Goal: Use online tool/utility: Utilize a website feature to perform a specific function

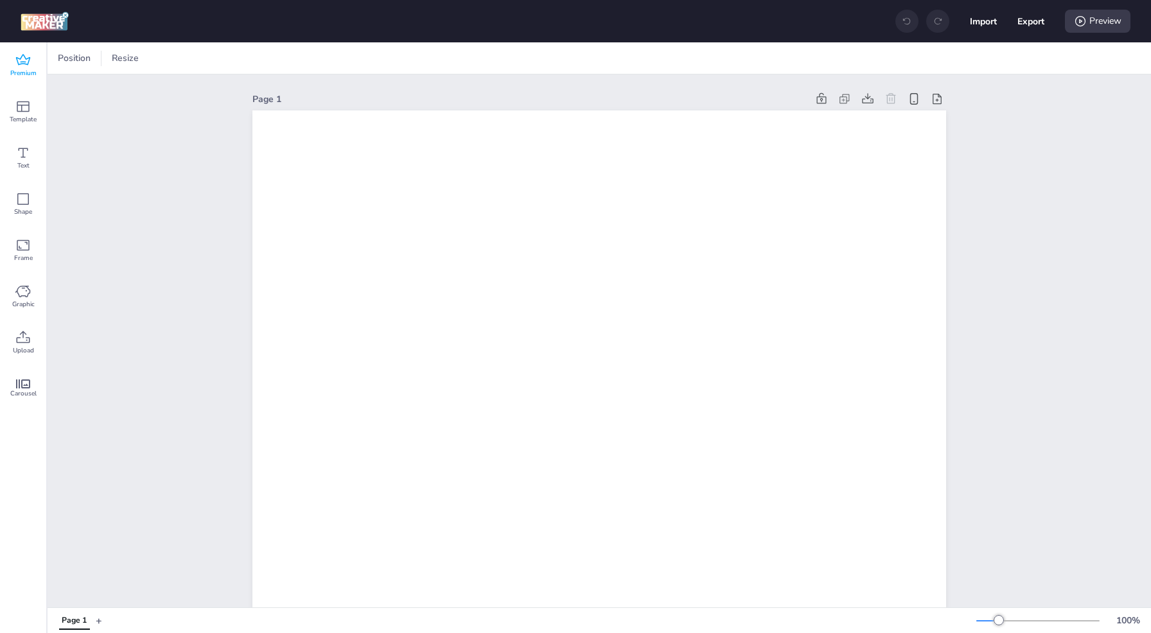
click at [21, 60] on icon at bounding box center [22, 60] width 15 height 15
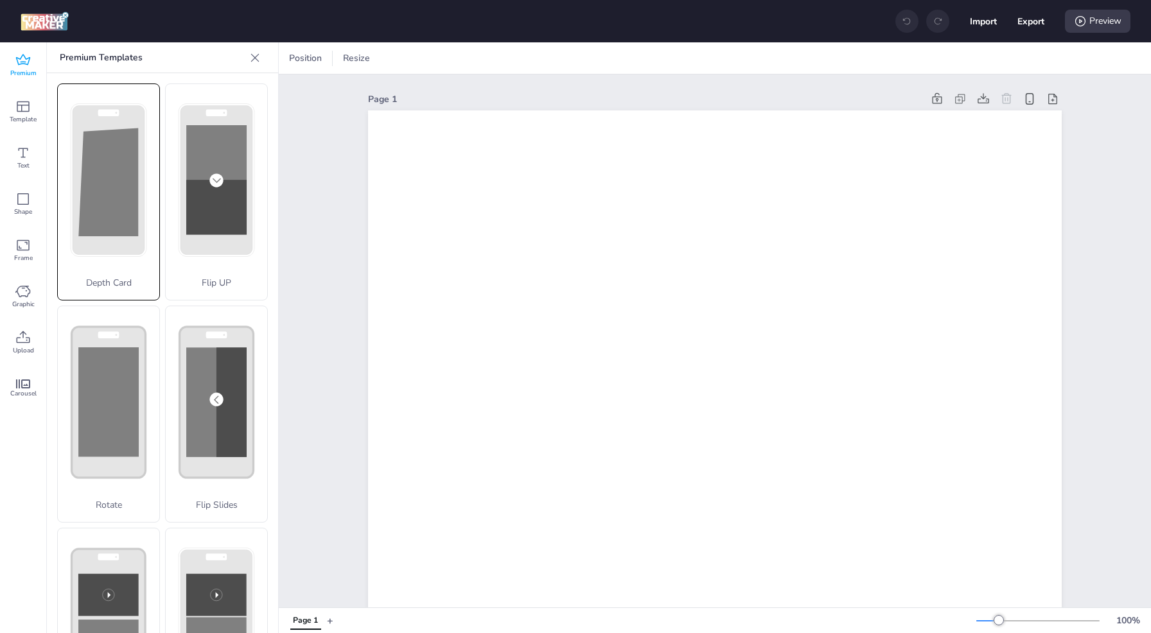
click at [128, 193] on div "Depth Card" at bounding box center [108, 192] width 103 height 217
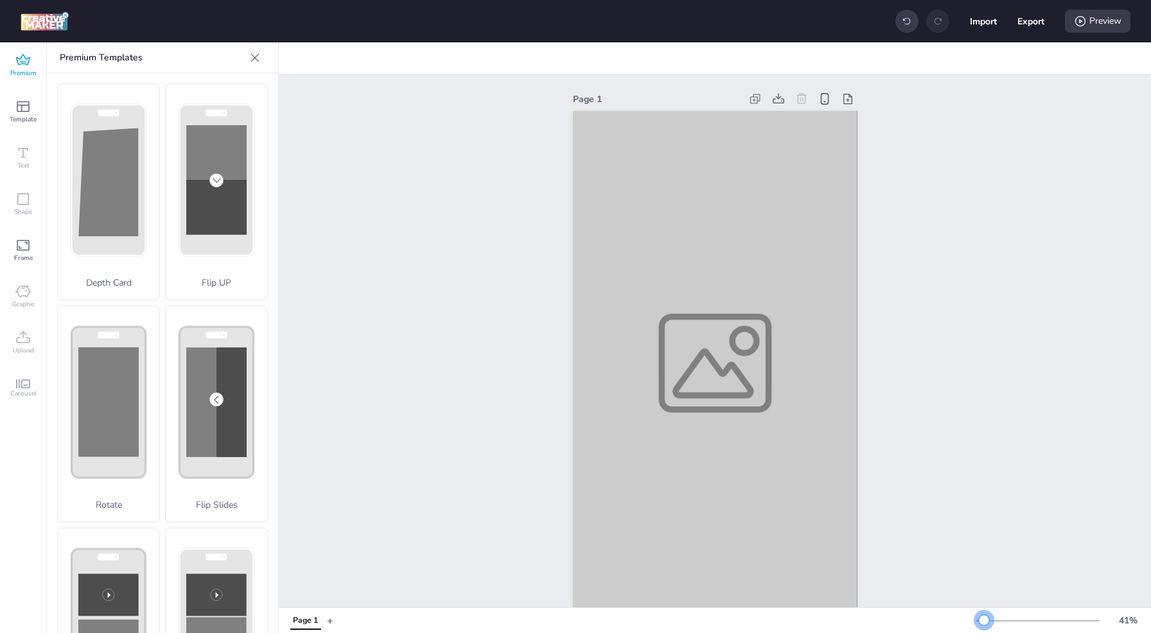
drag, startPoint x: 1001, startPoint y: 623, endPoint x: 984, endPoint y: 623, distance: 16.7
click at [984, 623] on div at bounding box center [984, 620] width 10 height 10
click at [784, 432] on div at bounding box center [715, 363] width 285 height 506
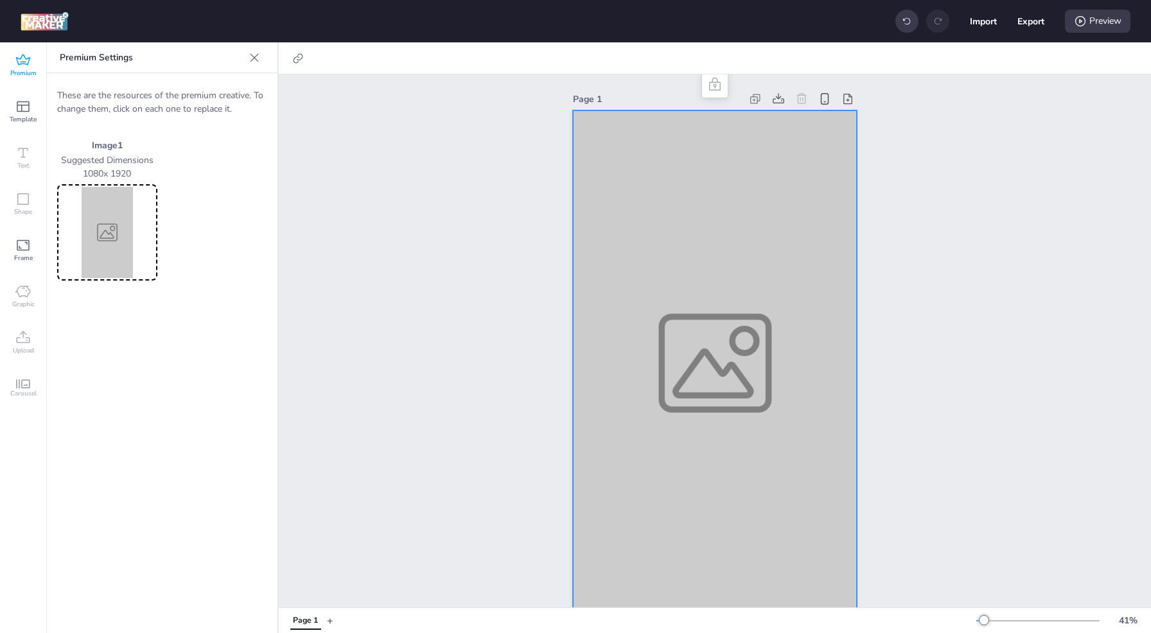
click at [101, 233] on img at bounding box center [107, 232] width 95 height 91
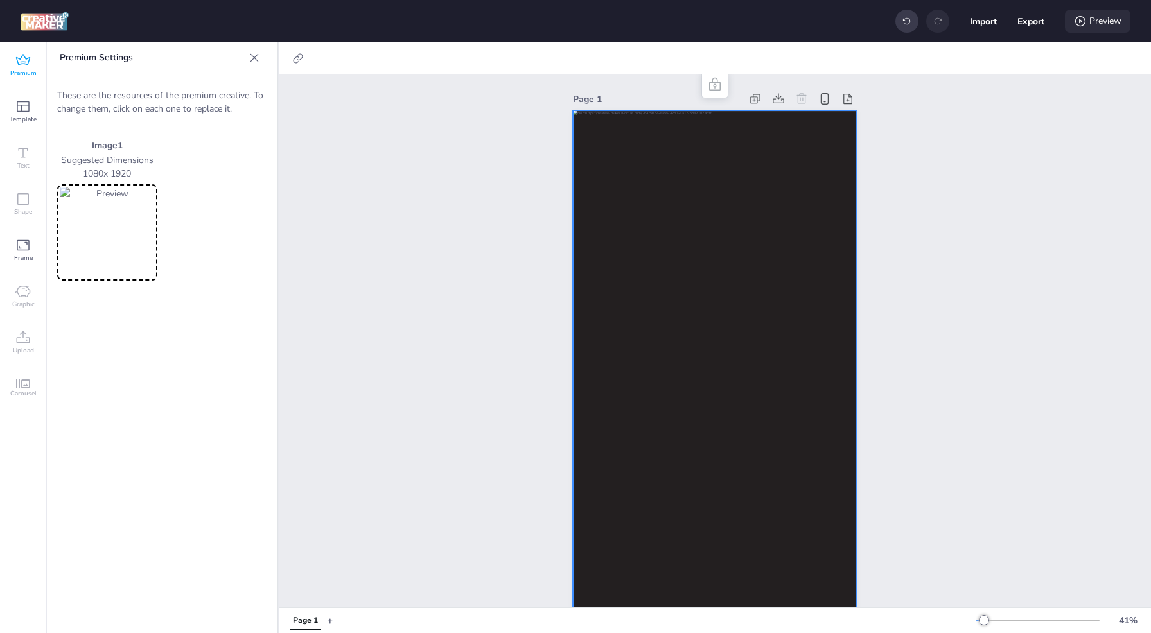
click at [1100, 20] on div "Preview" at bounding box center [1098, 21] width 66 height 23
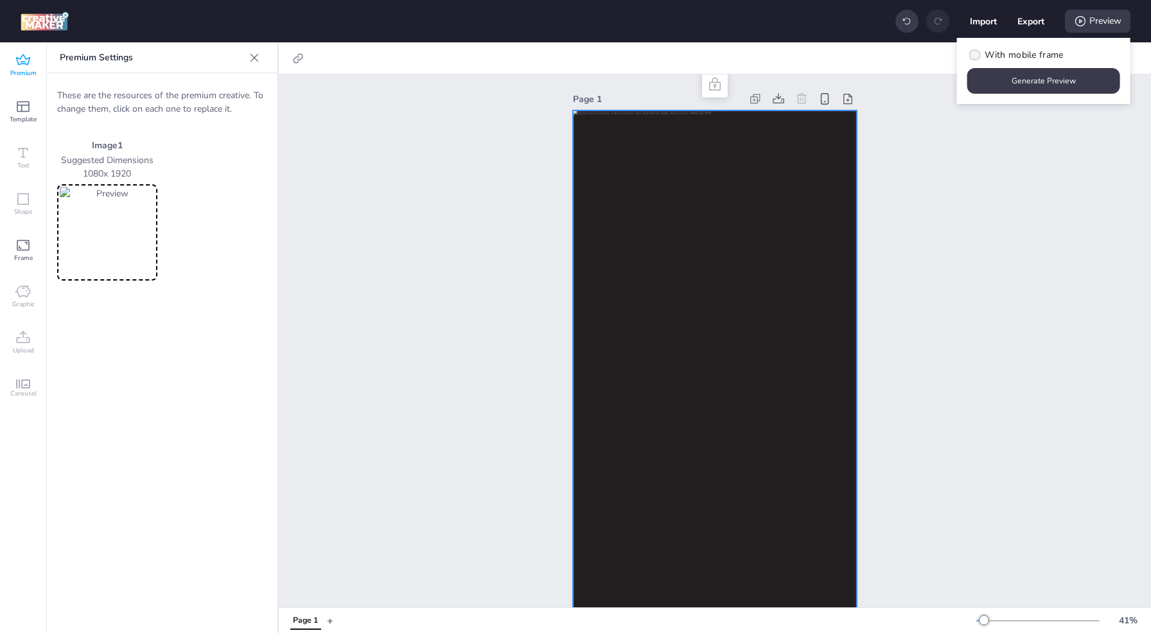
click at [983, 60] on label "With mobile frame" at bounding box center [1015, 55] width 105 height 22
click at [977, 60] on input "With mobile frame" at bounding box center [973, 60] width 8 height 8
checkbox input "true"
click at [1032, 80] on button "Generate Preview" at bounding box center [1044, 81] width 148 height 25
click at [27, 64] on icon at bounding box center [22, 60] width 15 height 15
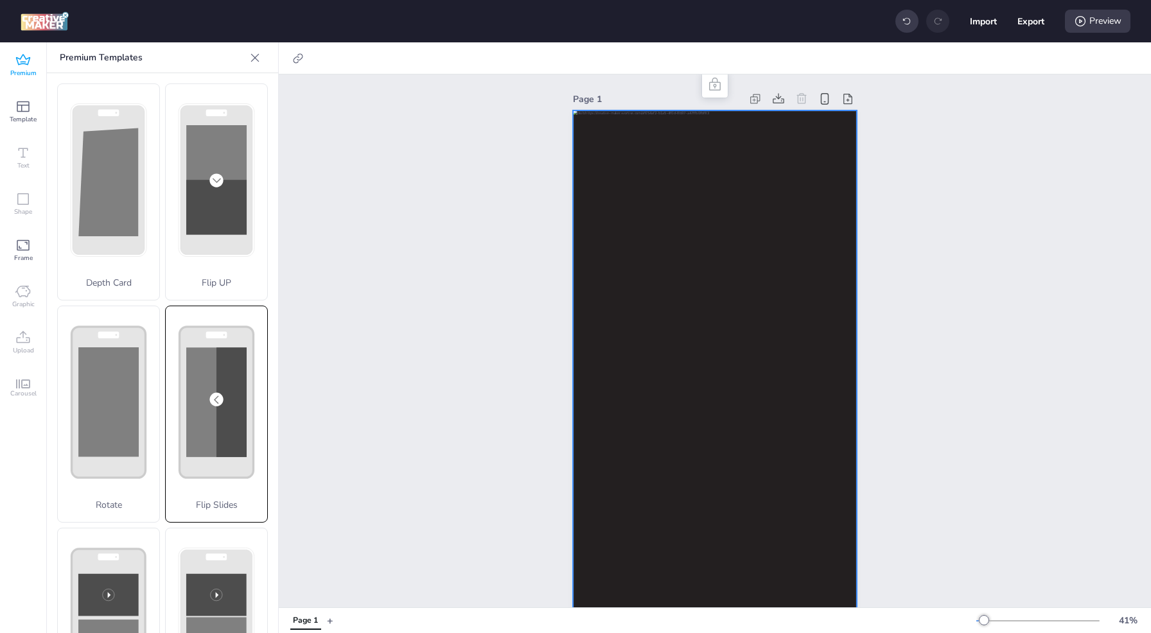
click at [211, 360] on div "Flip Slides" at bounding box center [216, 414] width 103 height 217
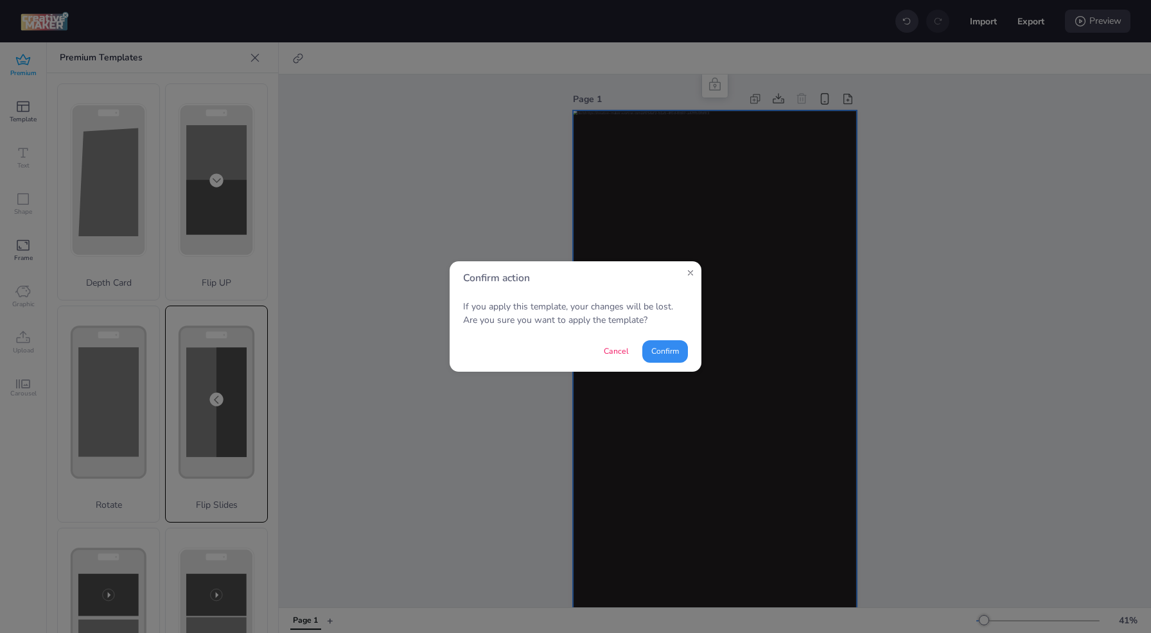
click at [667, 343] on button "Confirm" at bounding box center [665, 351] width 46 height 22
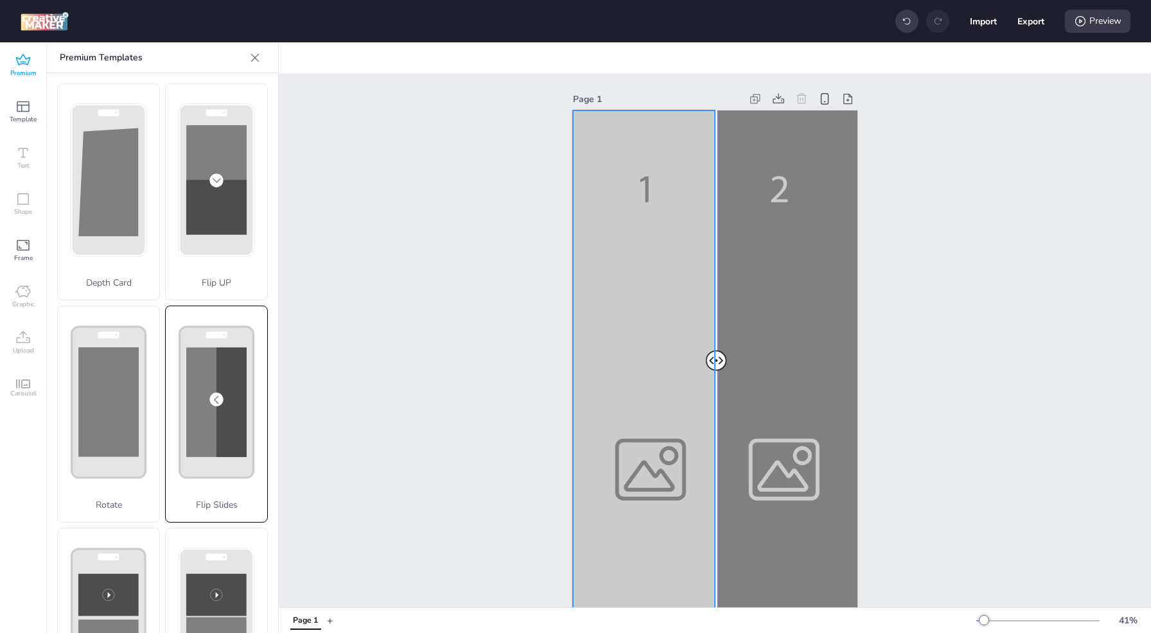
click at [671, 258] on div at bounding box center [715, 363] width 285 height 506
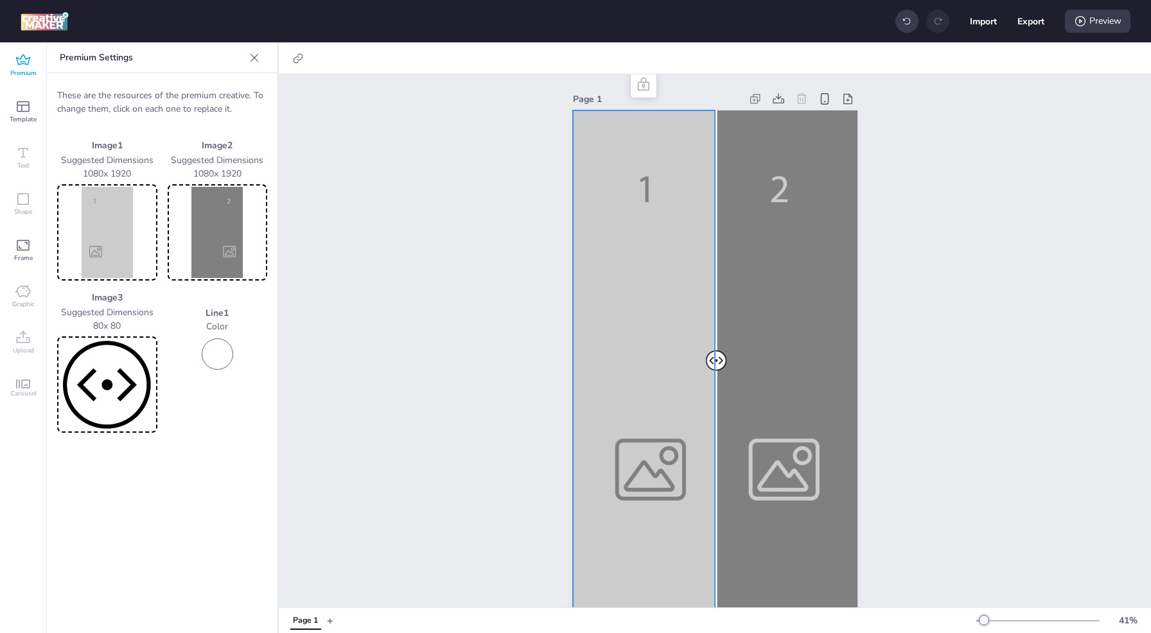
click at [119, 230] on img at bounding box center [107, 232] width 95 height 91
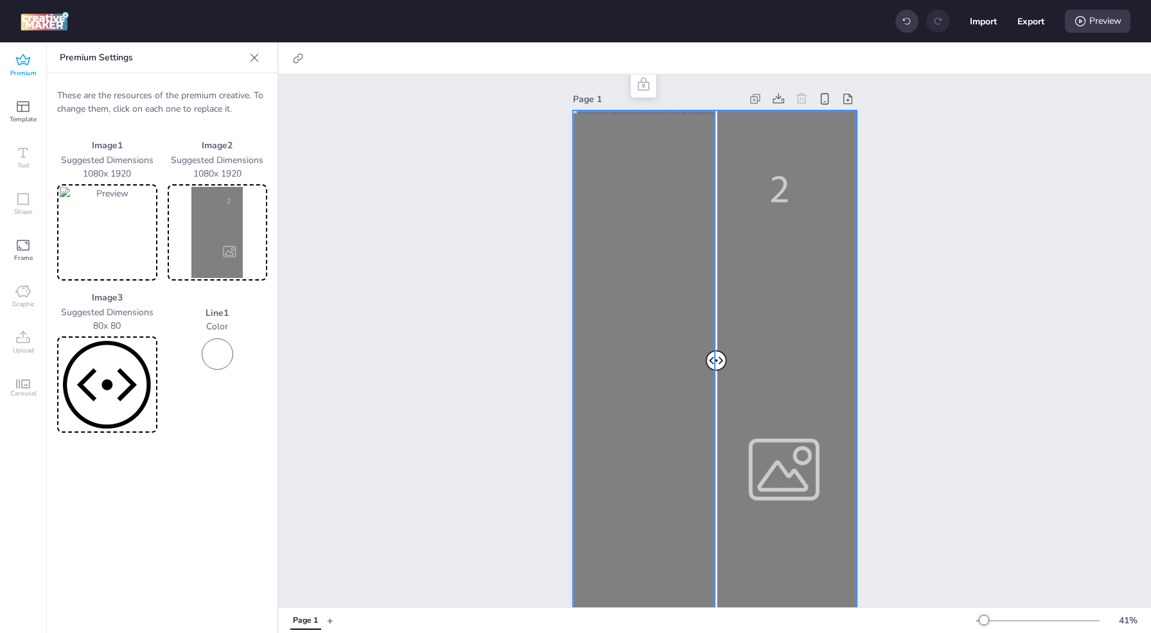
click at [764, 229] on div at bounding box center [715, 363] width 285 height 506
click at [230, 245] on img at bounding box center [217, 232] width 95 height 91
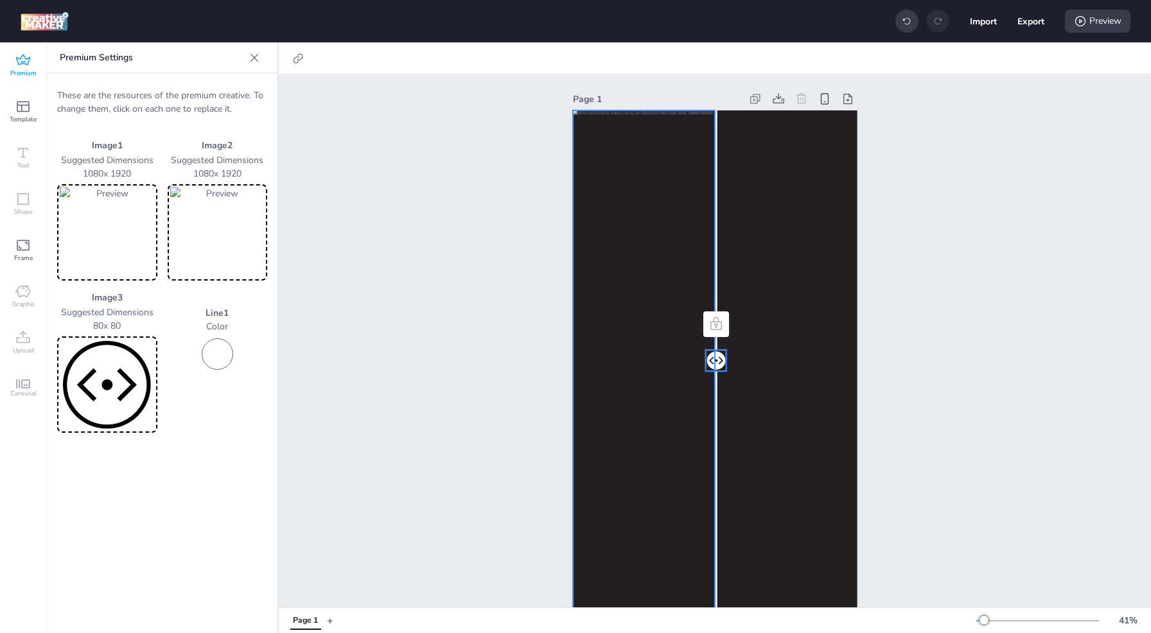
drag, startPoint x: 712, startPoint y: 360, endPoint x: 667, endPoint y: 361, distance: 45.0
click at [664, 110] on div at bounding box center [715, 110] width 285 height 0
click at [1105, 26] on div "Preview" at bounding box center [1098, 21] width 66 height 23
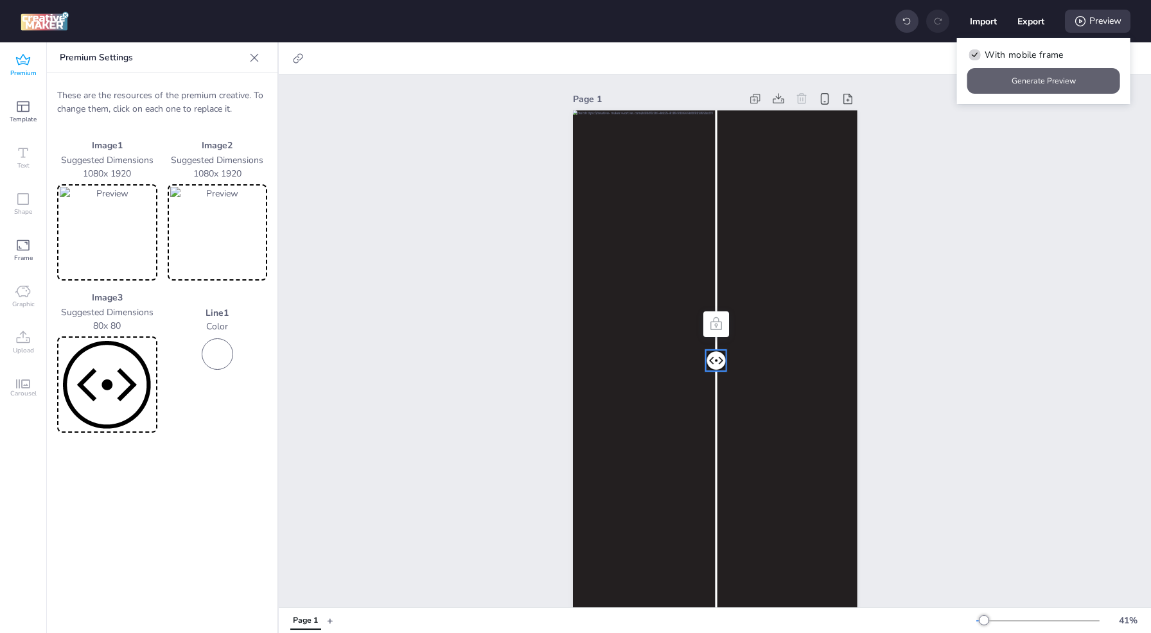
click at [1021, 84] on button "Generate Preview" at bounding box center [1043, 81] width 153 height 26
click at [21, 60] on icon at bounding box center [22, 60] width 15 height 15
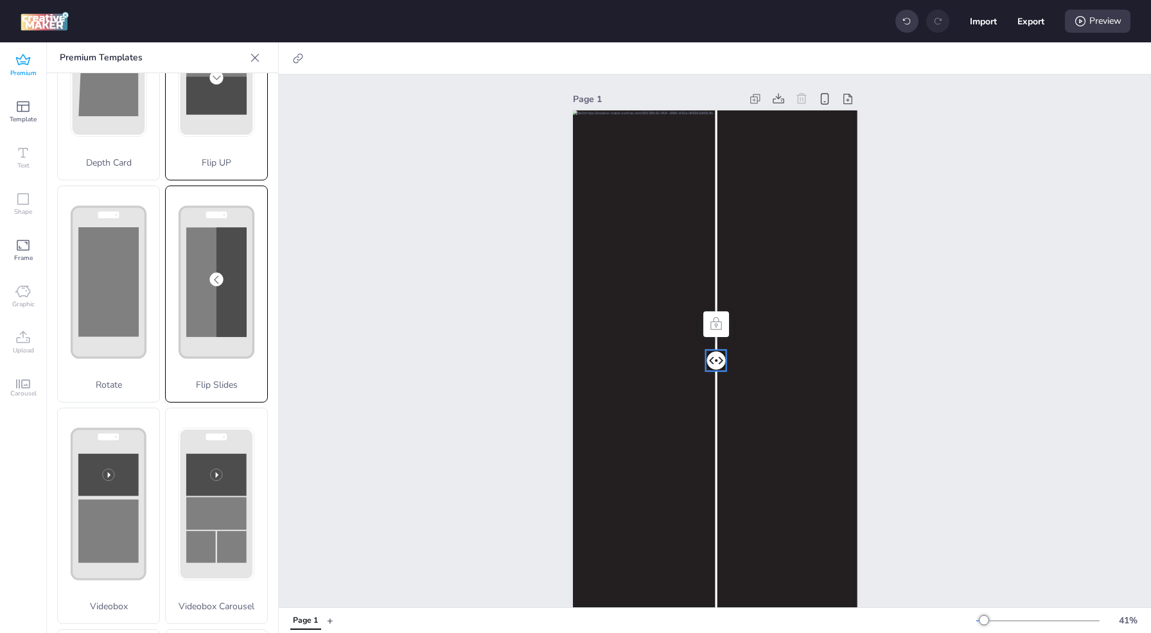
scroll to position [193, 0]
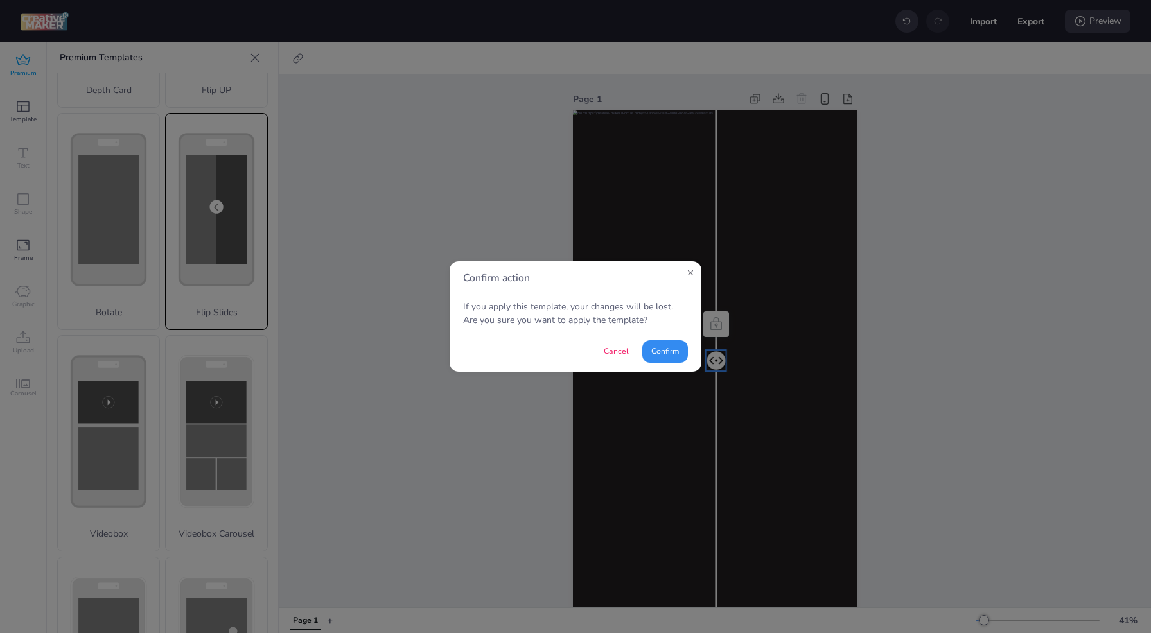
click at [664, 348] on button "Confirm" at bounding box center [665, 351] width 46 height 22
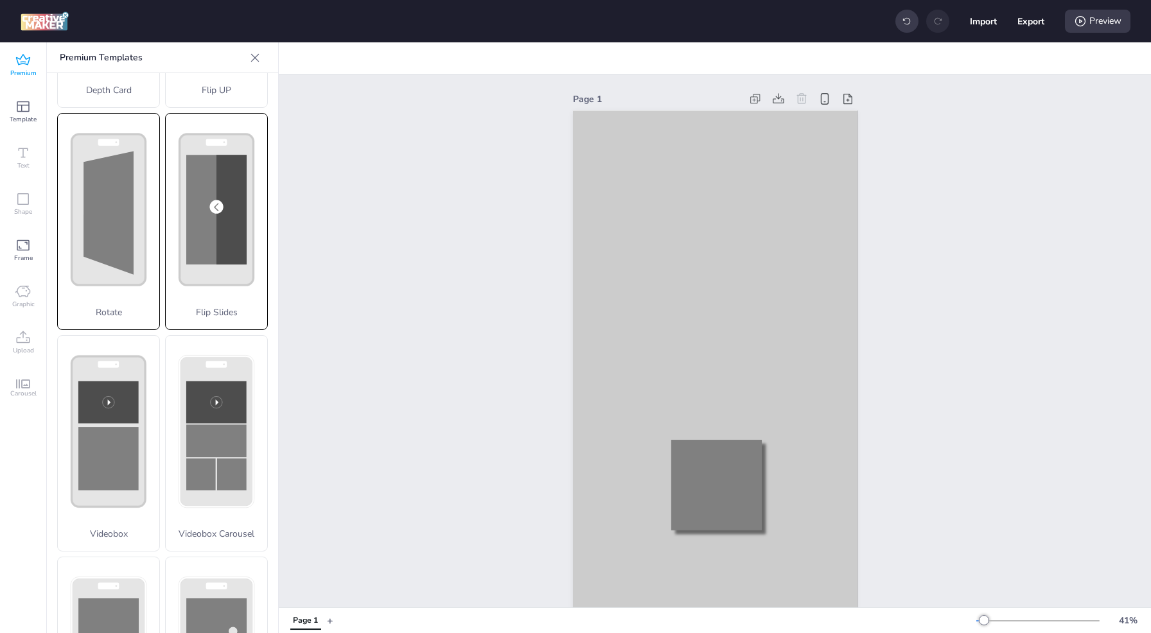
click at [116, 184] on polygon at bounding box center [109, 212] width 50 height 123
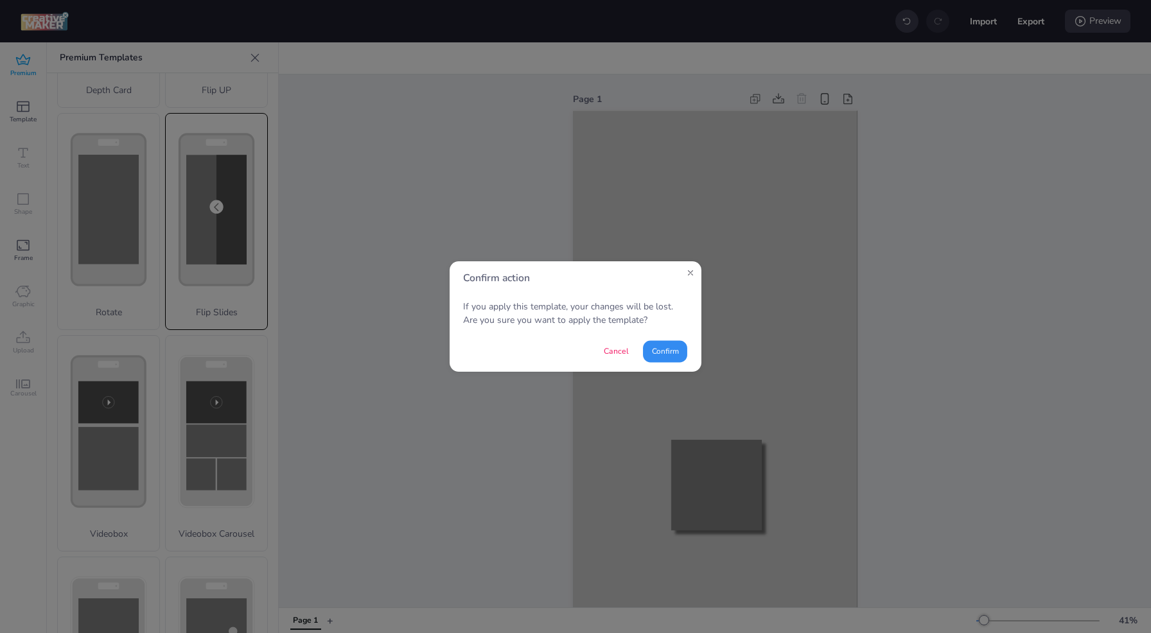
click at [669, 355] on button "Confirm" at bounding box center [665, 351] width 44 height 22
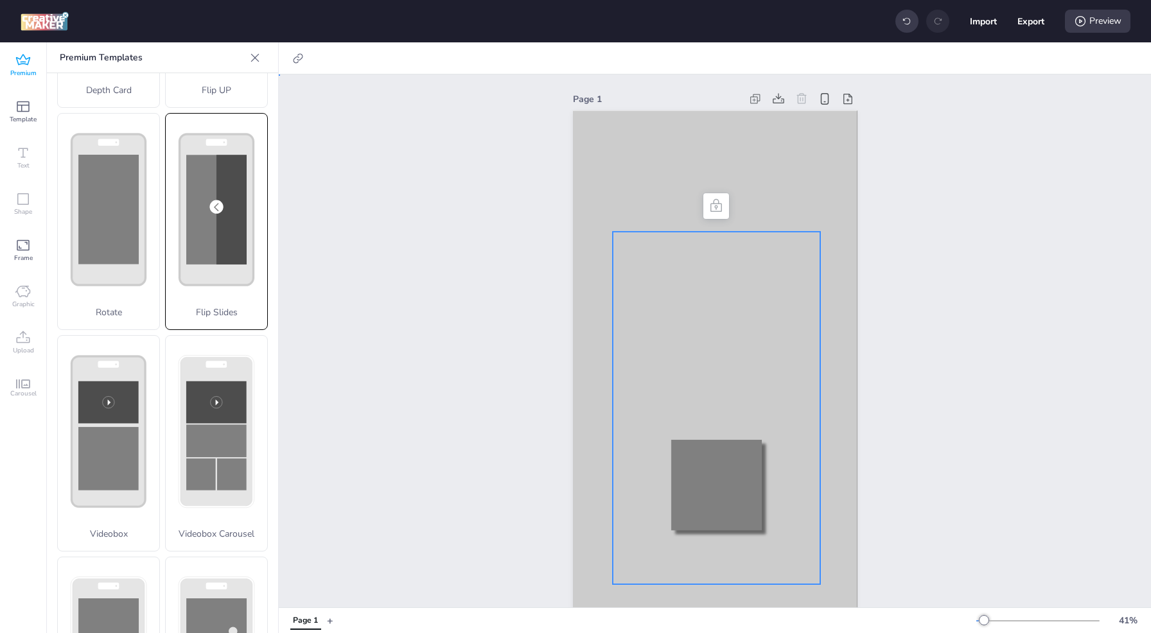
click at [667, 351] on div at bounding box center [716, 408] width 207 height 353
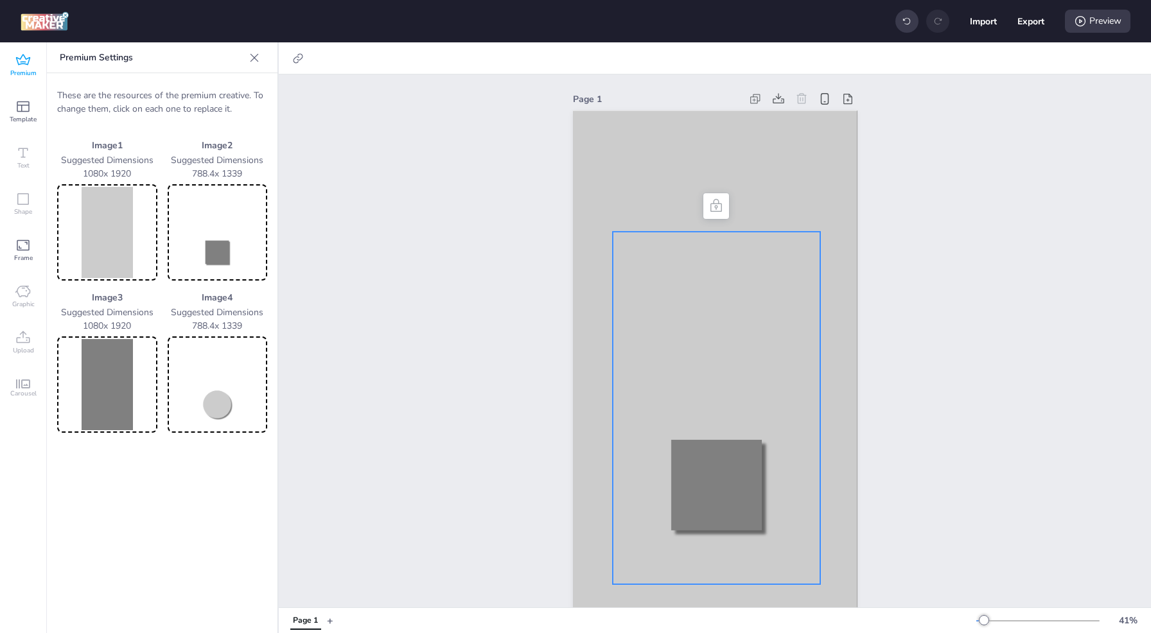
click at [110, 229] on img at bounding box center [107, 232] width 95 height 91
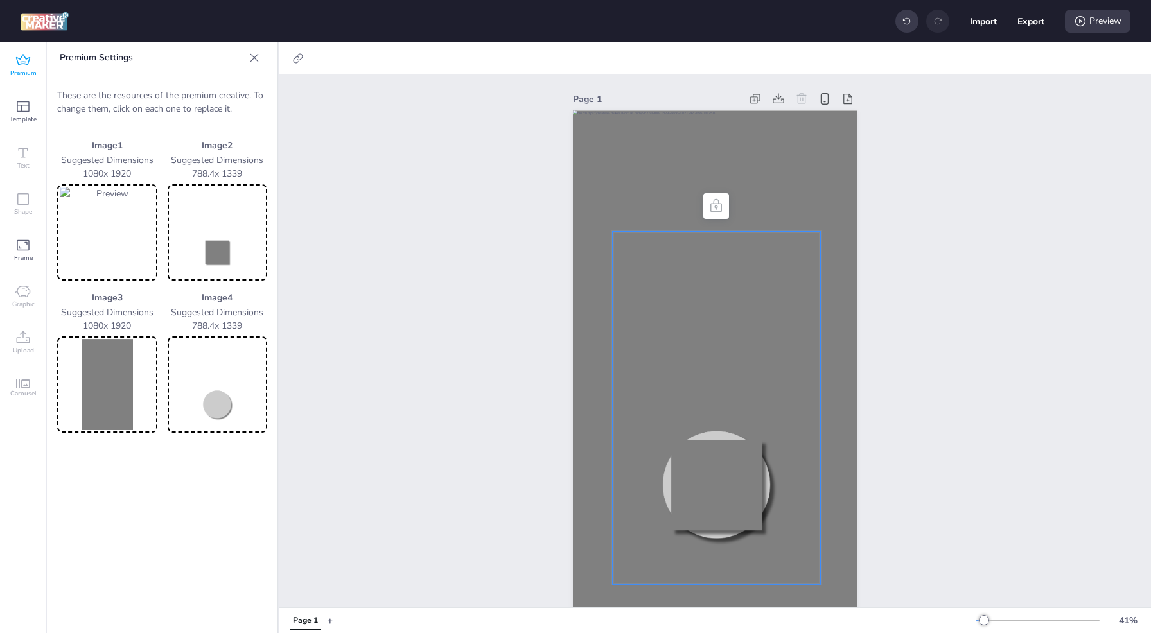
click at [100, 399] on img at bounding box center [107, 384] width 95 height 91
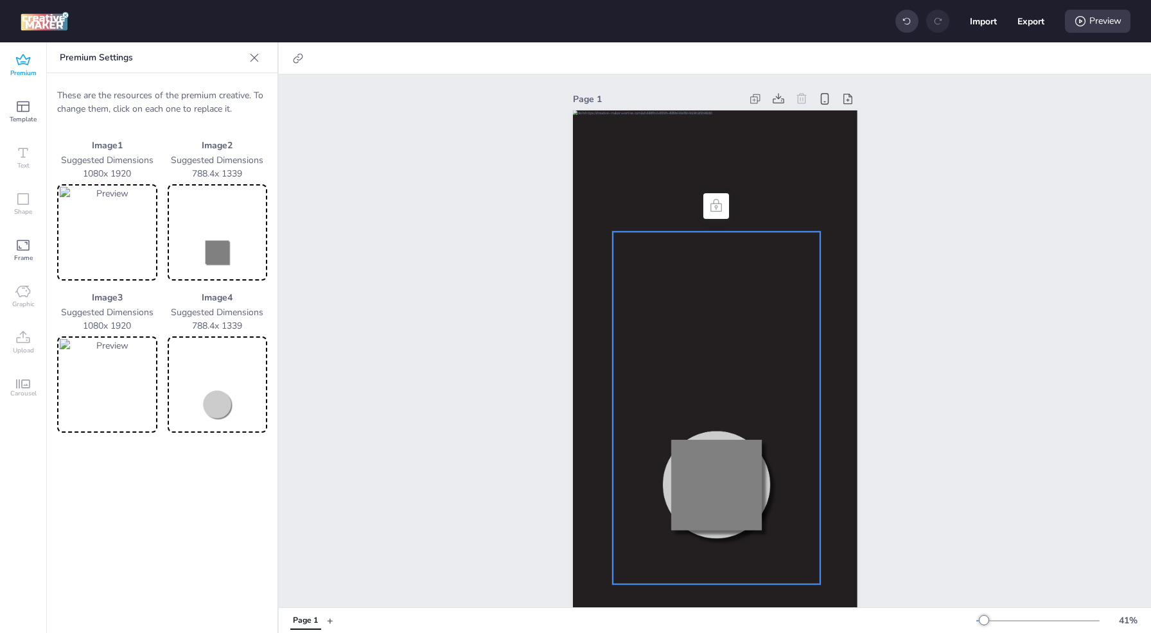
click at [222, 400] on img at bounding box center [217, 384] width 95 height 91
click at [224, 251] on img at bounding box center [217, 232] width 95 height 91
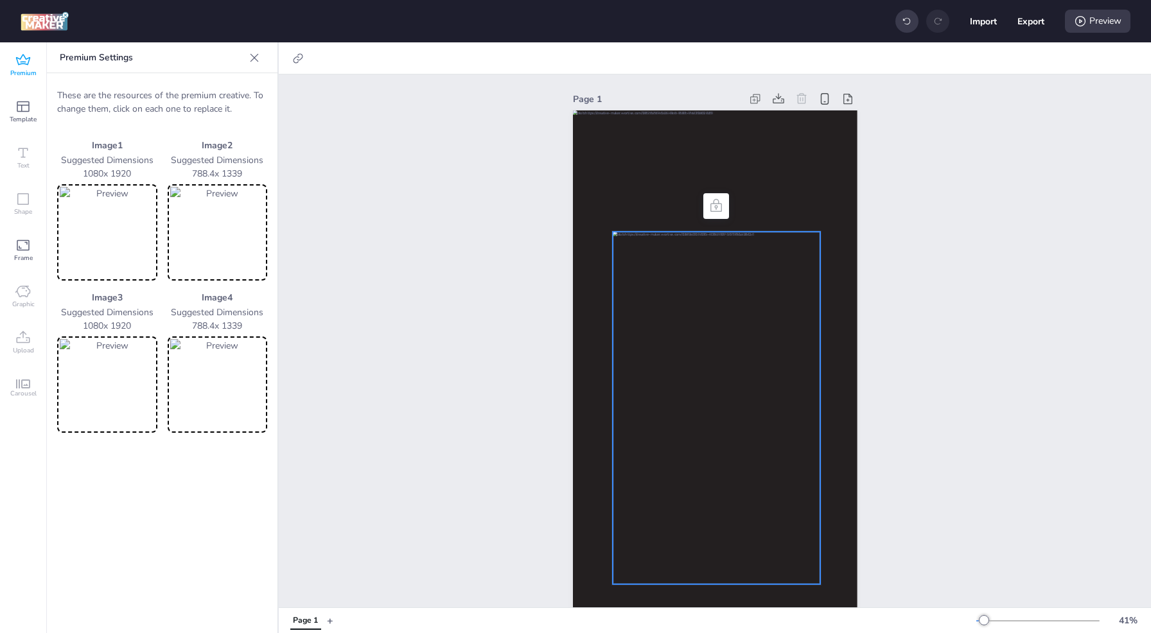
drag, startPoint x: 1089, startPoint y: 25, endPoint x: 1080, endPoint y: 37, distance: 14.3
click at [1089, 26] on div "Preview" at bounding box center [1098, 21] width 66 height 23
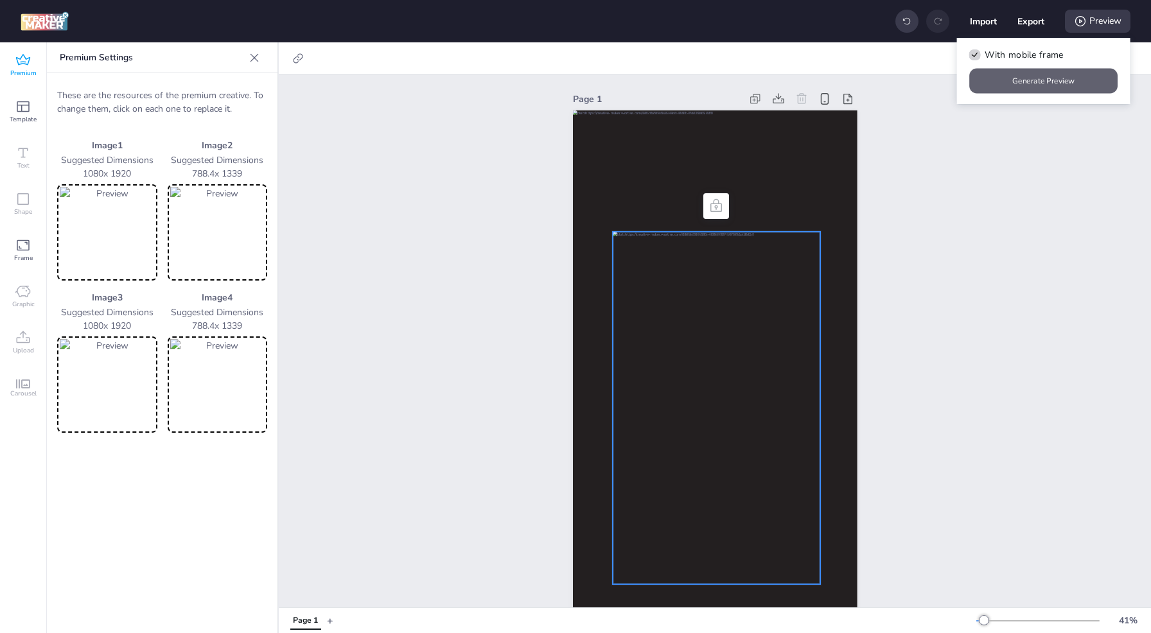
click at [992, 76] on button "Generate Preview" at bounding box center [1044, 81] width 148 height 25
click at [197, 234] on img at bounding box center [217, 232] width 95 height 91
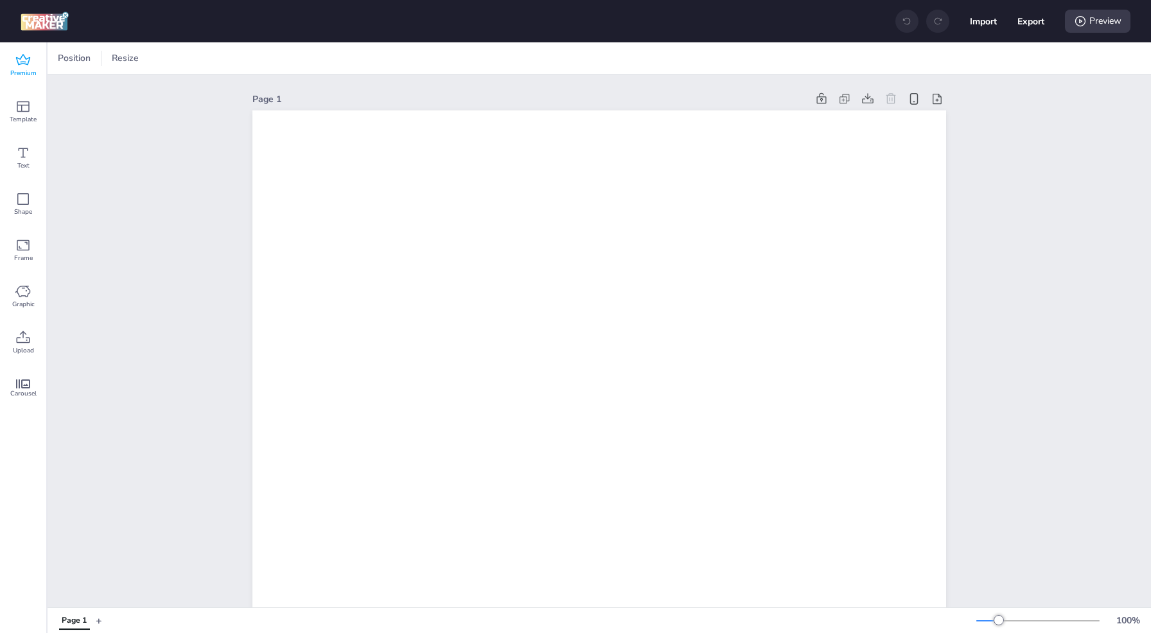
click at [22, 66] on icon at bounding box center [22, 60] width 15 height 15
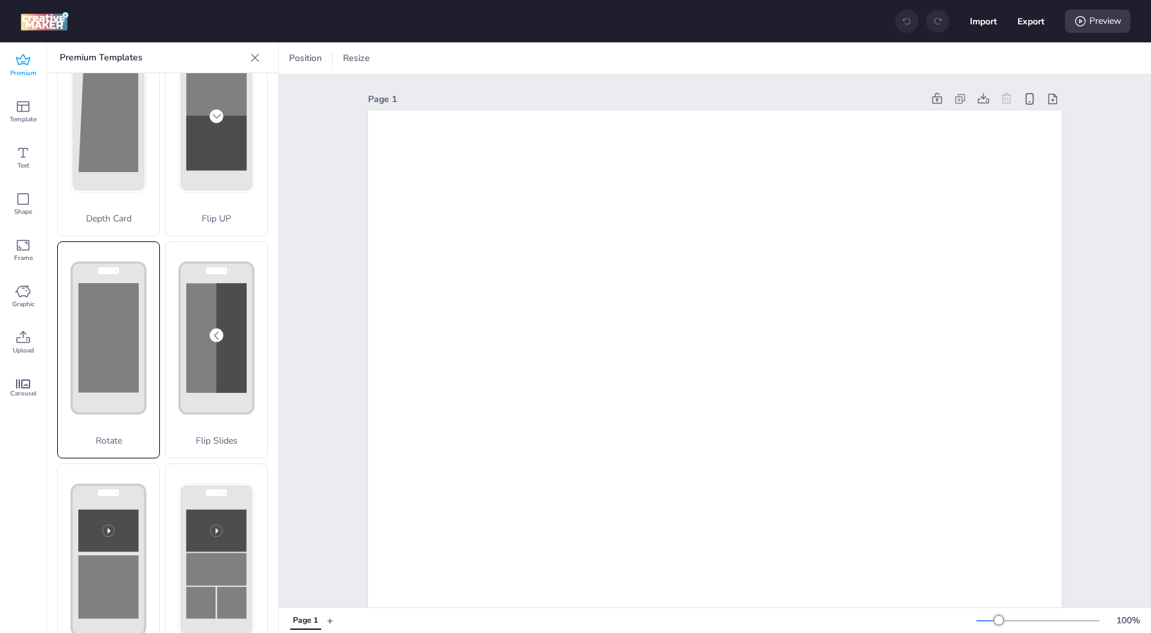
scroll to position [193, 0]
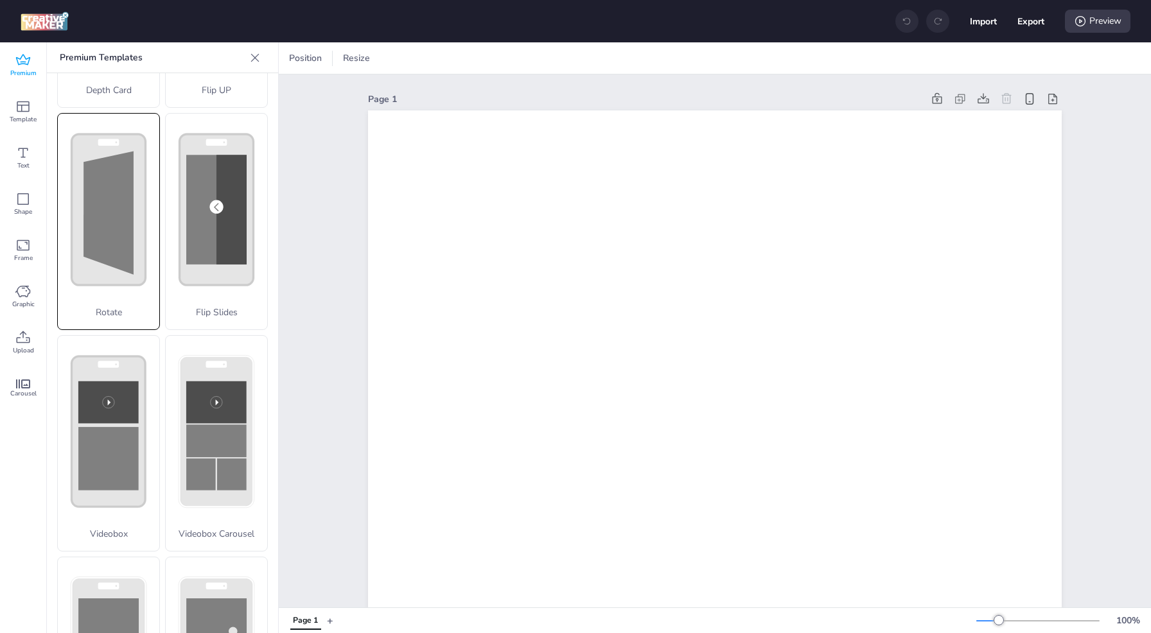
click at [124, 242] on div "Rotate" at bounding box center [108, 221] width 103 height 217
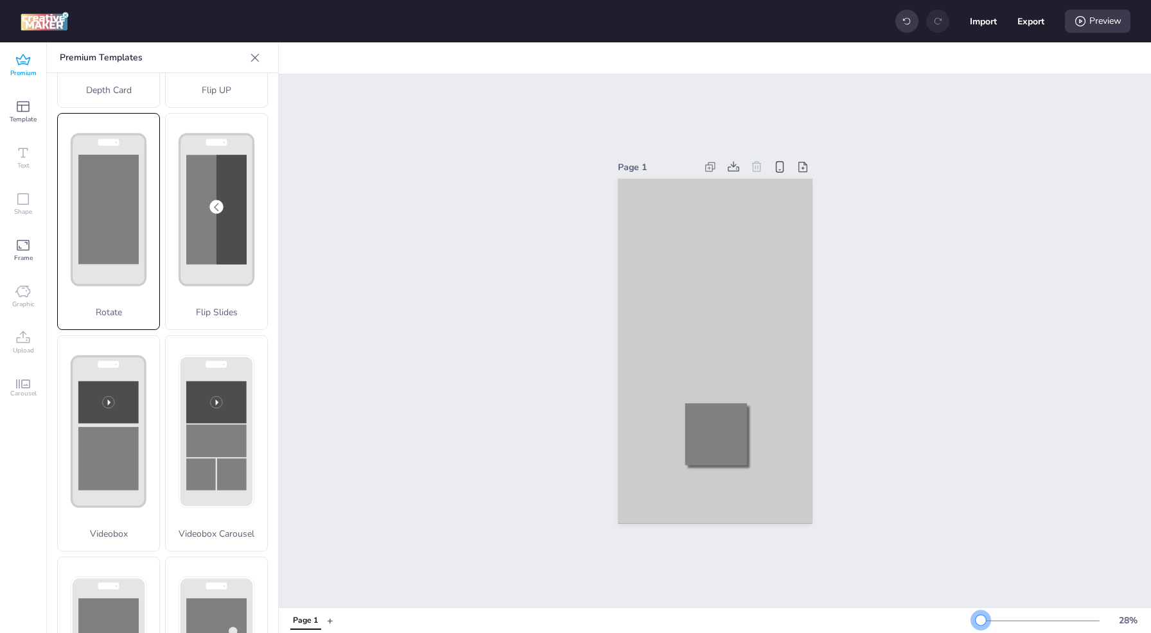
drag, startPoint x: 998, startPoint y: 620, endPoint x: 981, endPoint y: 622, distance: 16.9
click at [981, 622] on div at bounding box center [981, 620] width 10 height 10
click at [703, 272] on div at bounding box center [716, 381] width 142 height 241
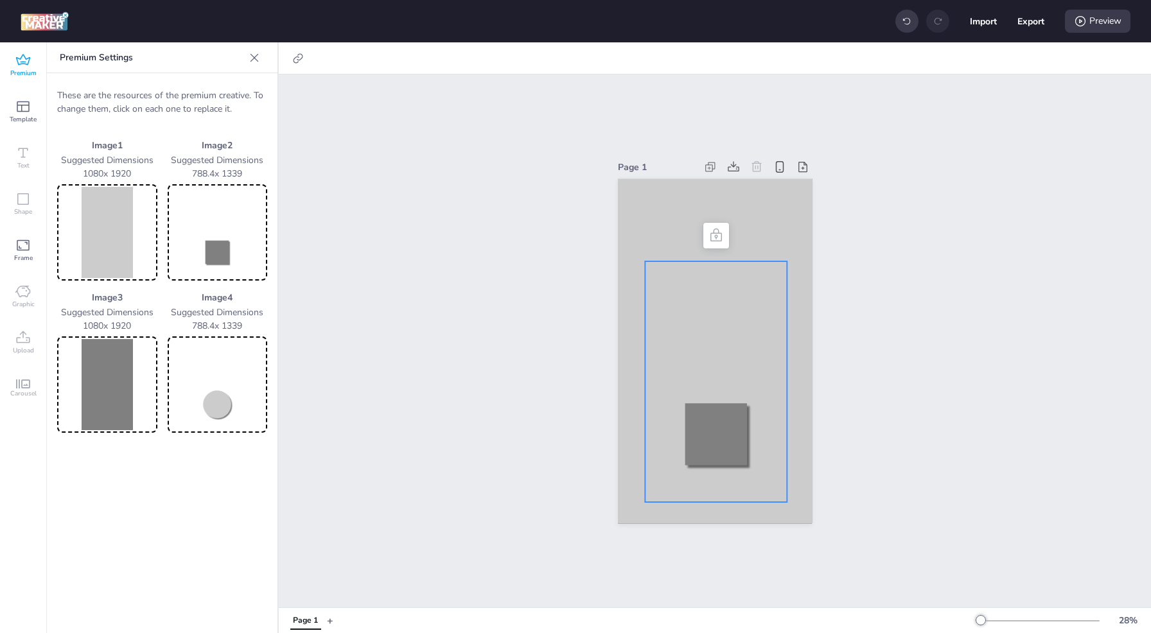
click at [125, 367] on img at bounding box center [107, 384] width 95 height 91
click at [126, 222] on img at bounding box center [107, 232] width 95 height 91
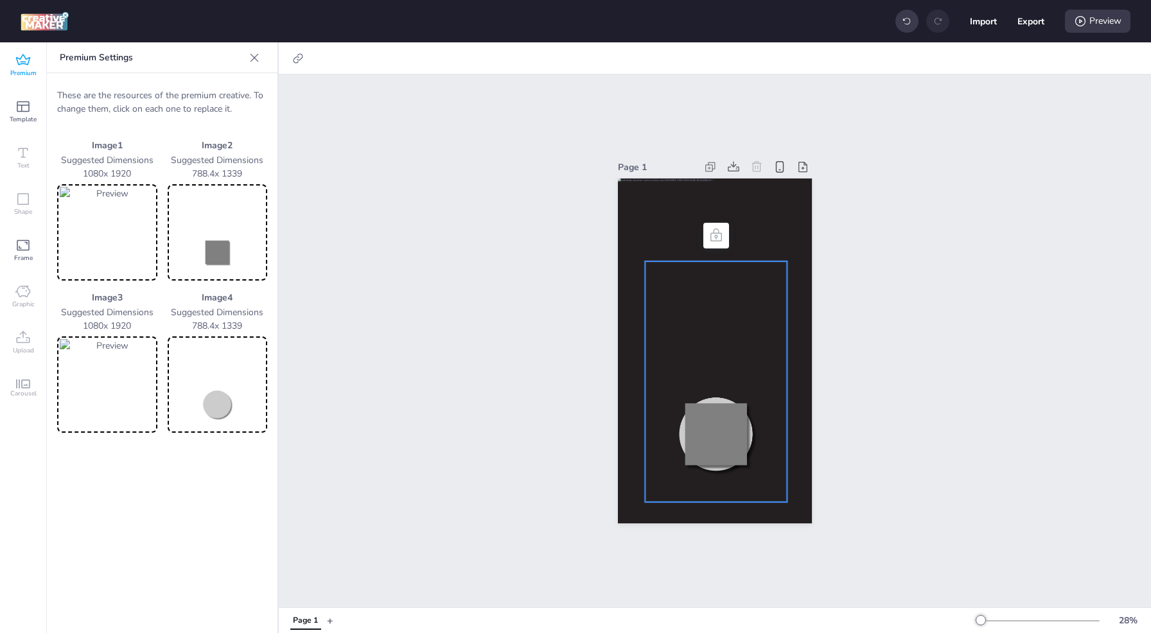
drag, startPoint x: 1071, startPoint y: 19, endPoint x: 1074, endPoint y: 37, distance: 18.2
click at [1073, 21] on div "Preview" at bounding box center [1098, 21] width 66 height 23
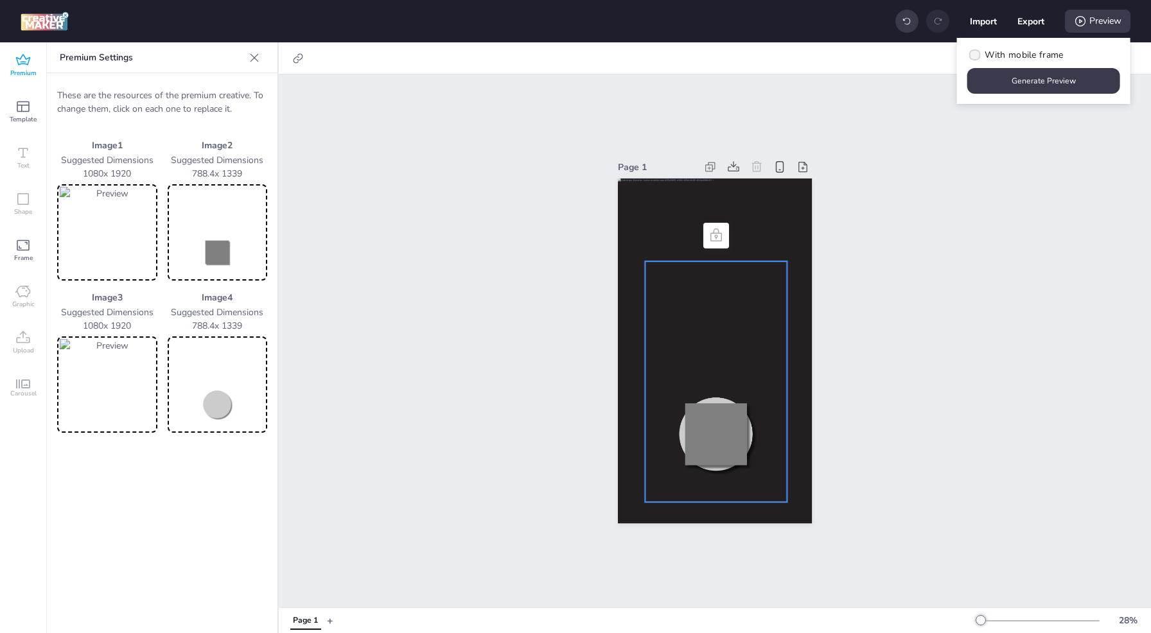
click at [1045, 53] on span "With mobile frame" at bounding box center [1024, 54] width 78 height 13
click at [977, 56] on input "With mobile frame" at bounding box center [973, 60] width 8 height 8
checkbox input "true"
click at [1037, 83] on button "Generate Preview" at bounding box center [1043, 81] width 153 height 26
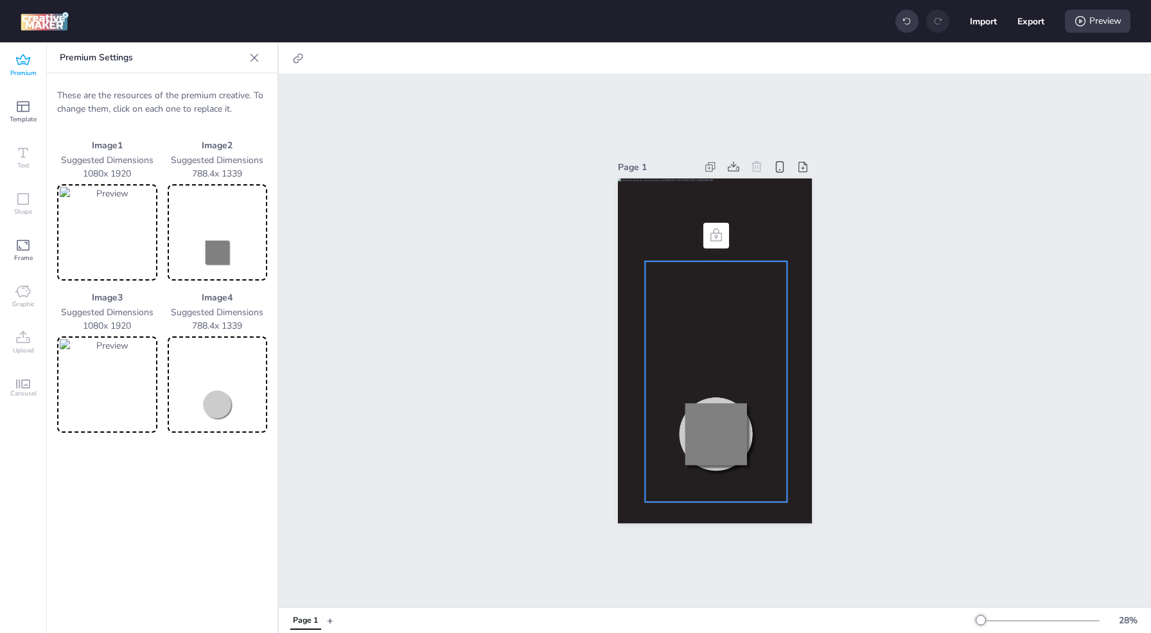
click at [222, 406] on img at bounding box center [217, 384] width 95 height 91
click at [212, 257] on img at bounding box center [217, 232] width 95 height 91
click at [236, 251] on img at bounding box center [217, 232] width 95 height 91
click at [44, 22] on img at bounding box center [45, 21] width 48 height 19
click at [19, 57] on icon at bounding box center [22, 60] width 15 height 15
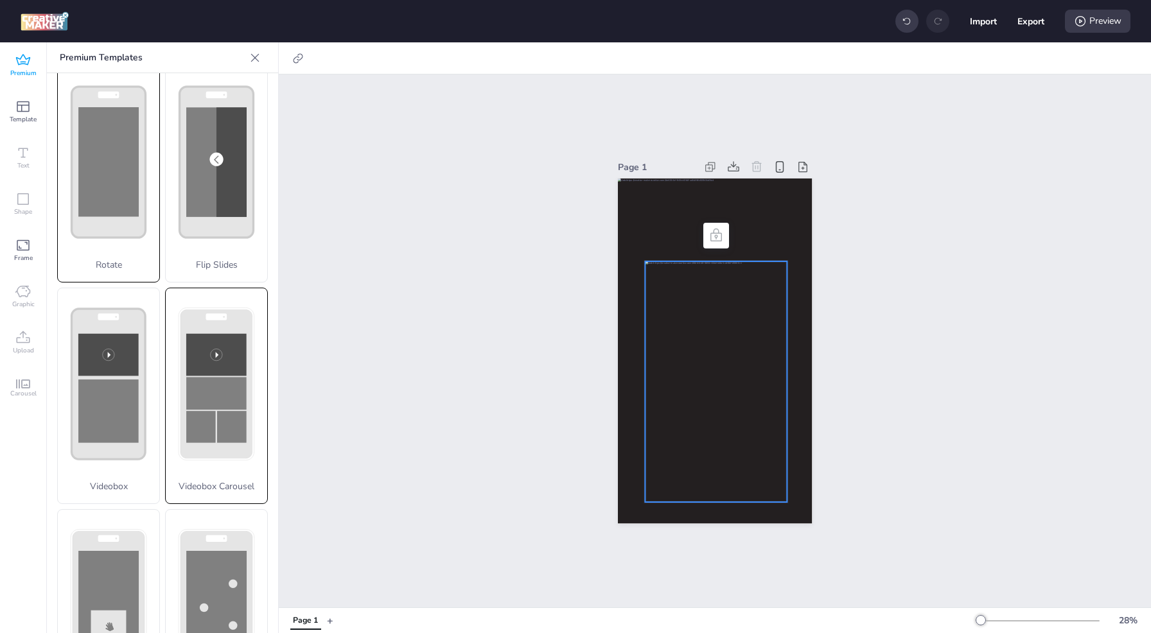
scroll to position [308, 0]
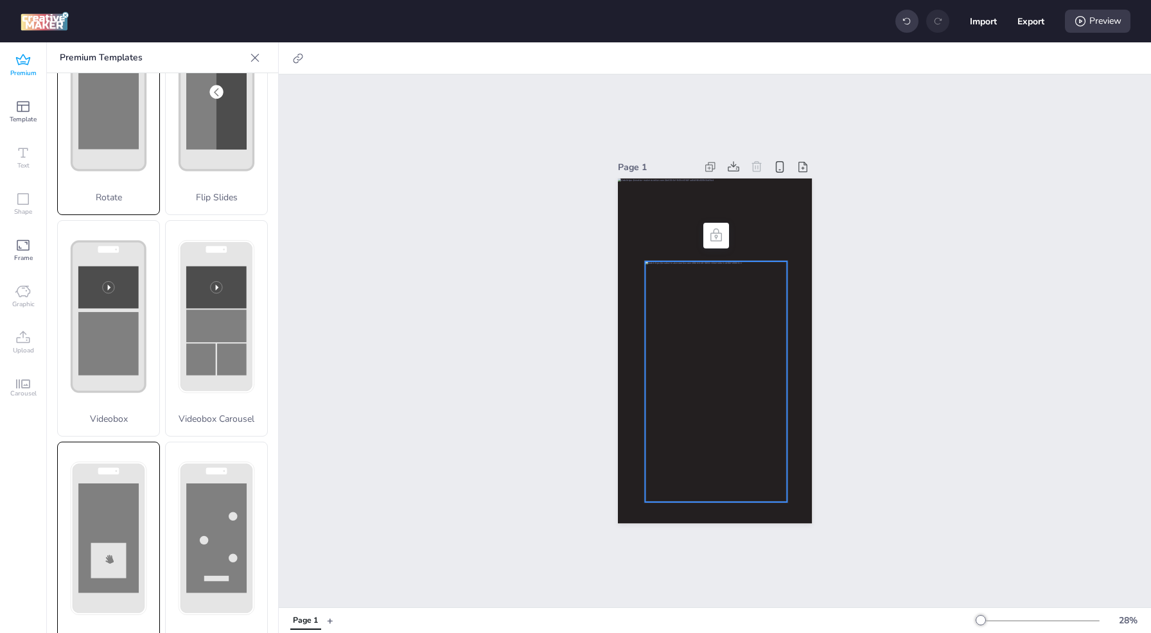
click at [117, 511] on div "Scratch" at bounding box center [108, 550] width 103 height 217
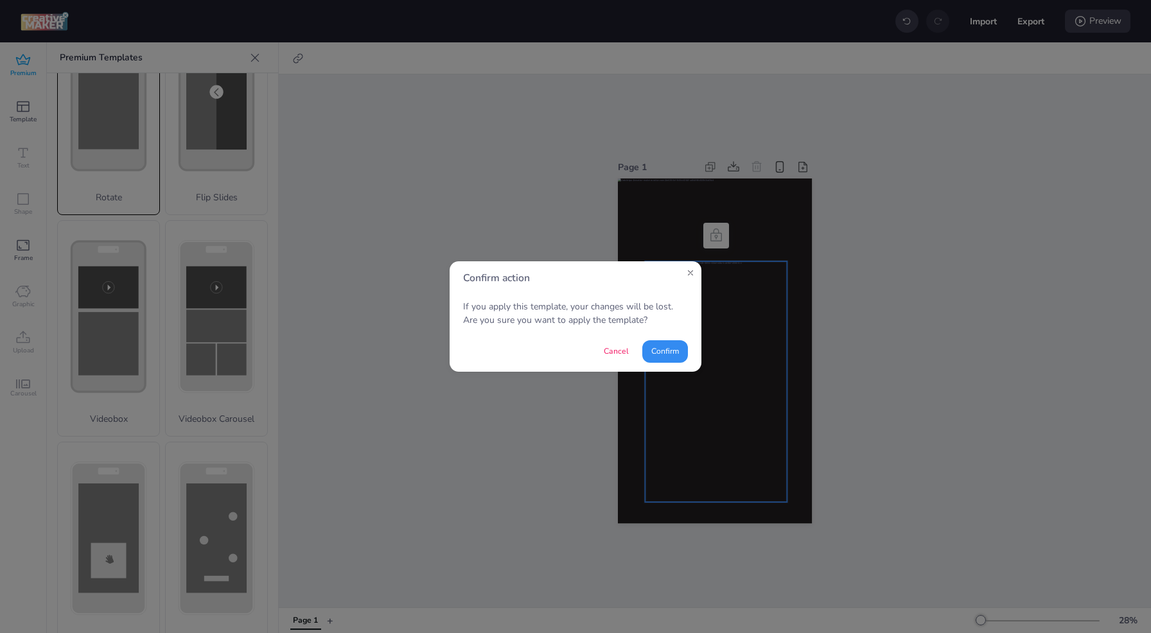
click at [665, 347] on button "Confirm" at bounding box center [665, 351] width 46 height 22
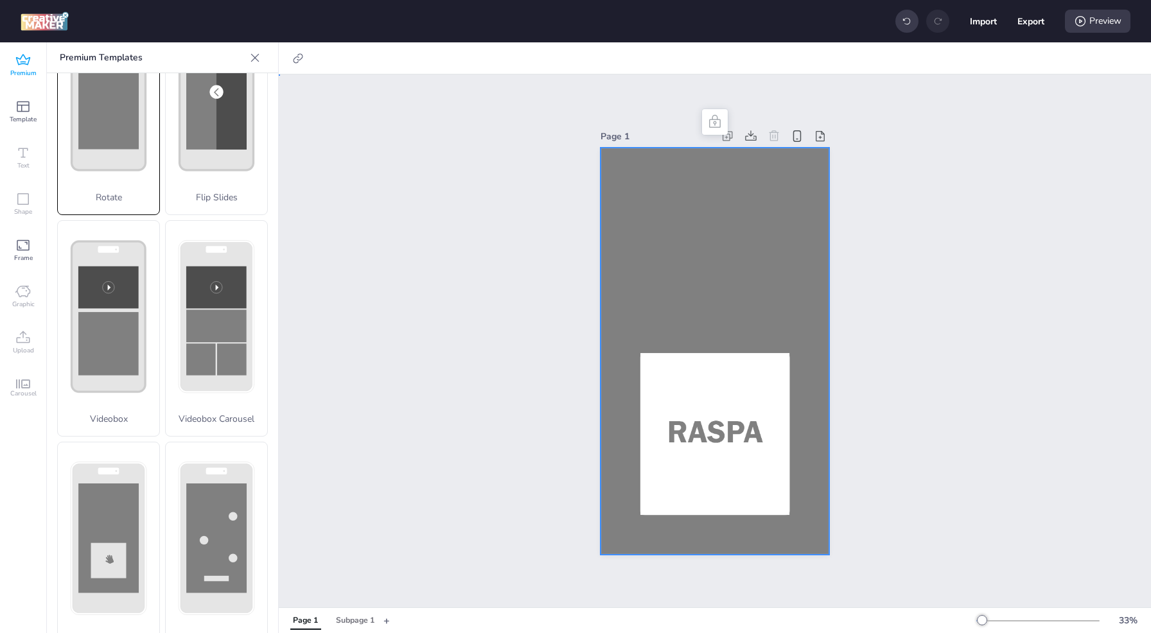
click at [683, 217] on div at bounding box center [715, 351] width 229 height 407
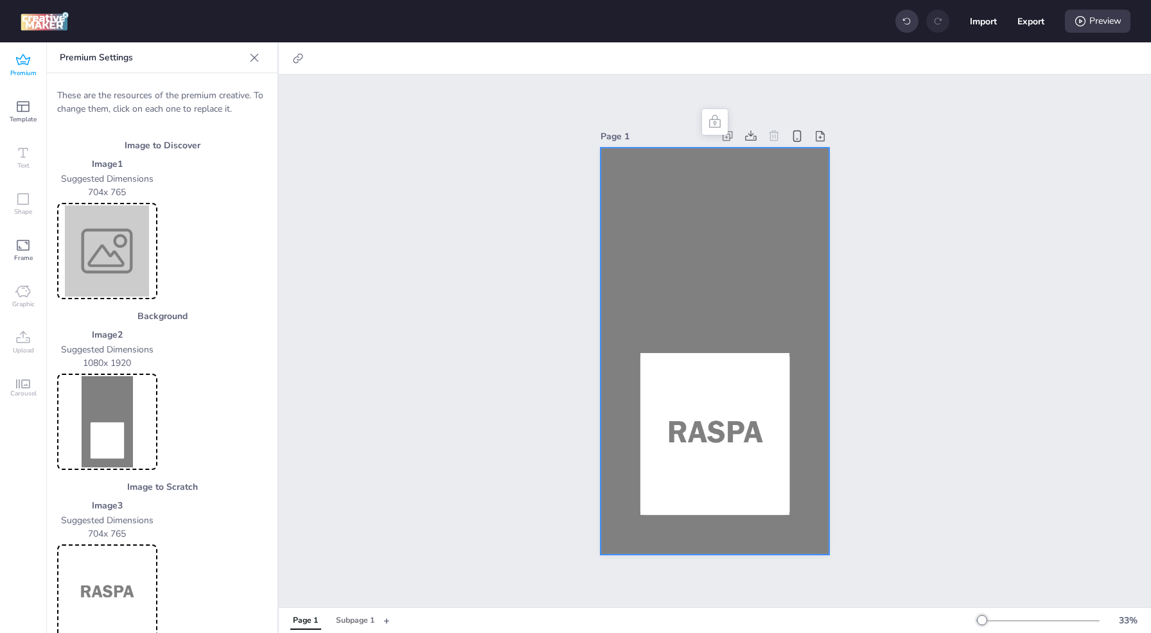
scroll to position [23, 0]
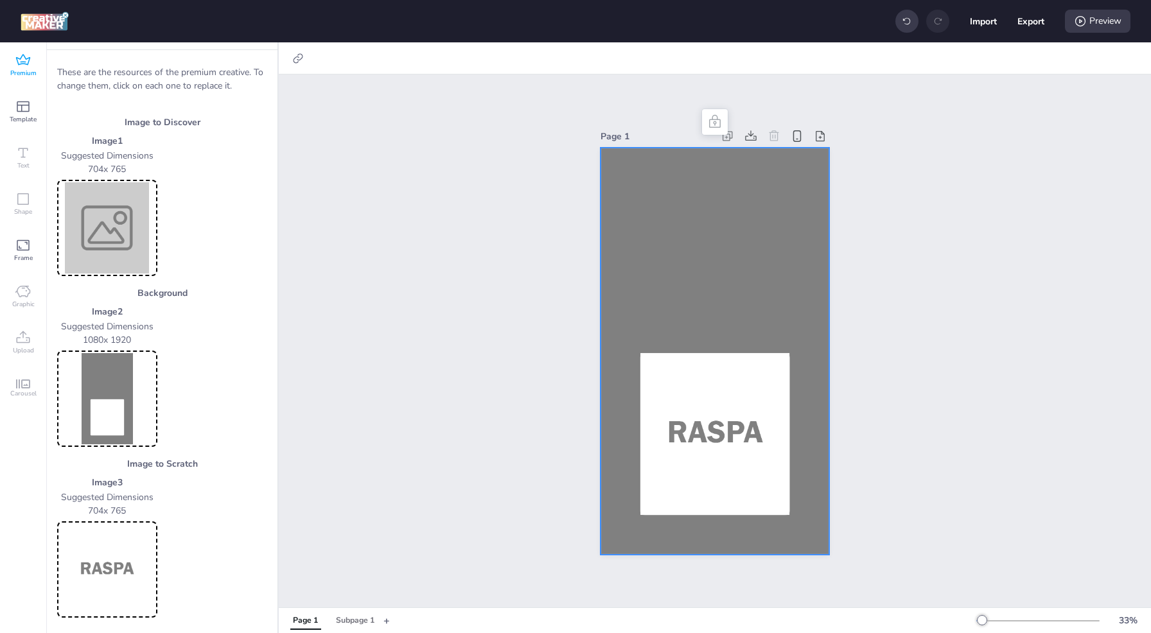
click at [114, 234] on img at bounding box center [107, 227] width 95 height 91
click at [116, 374] on img at bounding box center [107, 398] width 95 height 91
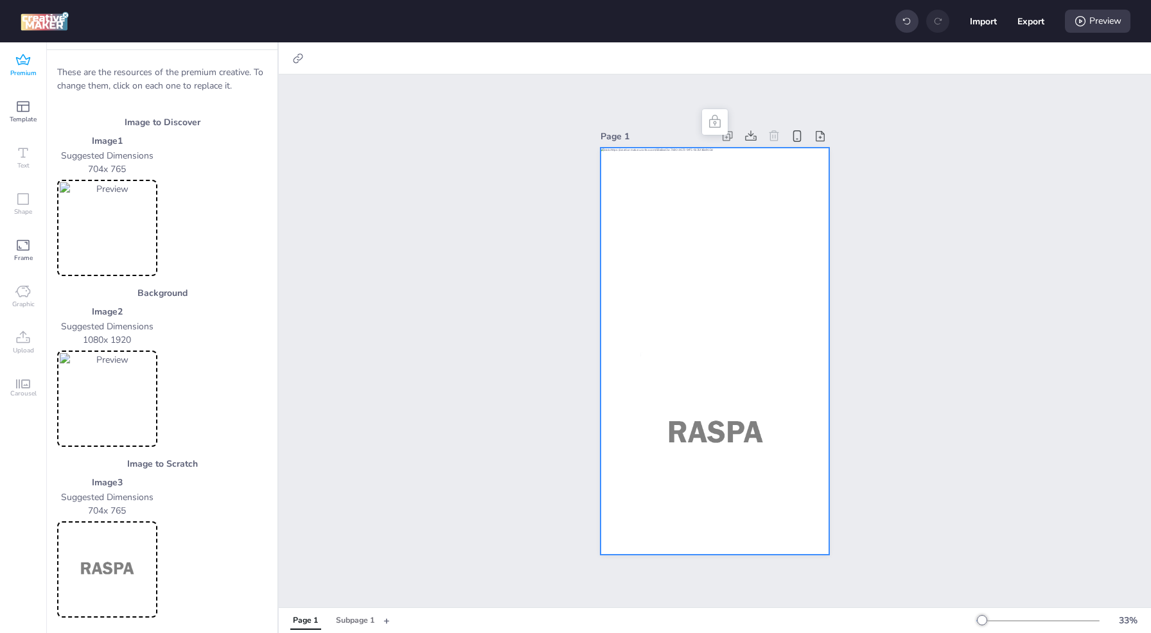
click at [98, 569] on img at bounding box center [107, 569] width 95 height 91
click at [1103, 22] on div "Preview" at bounding box center [1098, 21] width 66 height 23
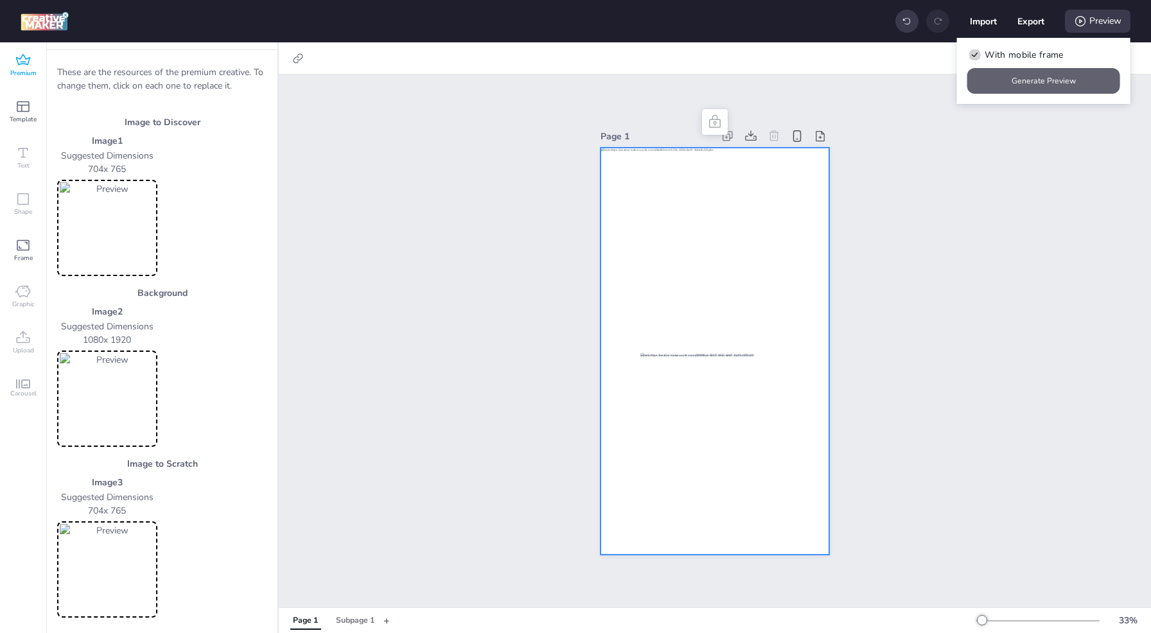
click at [1039, 84] on button "Generate Preview" at bounding box center [1043, 81] width 153 height 26
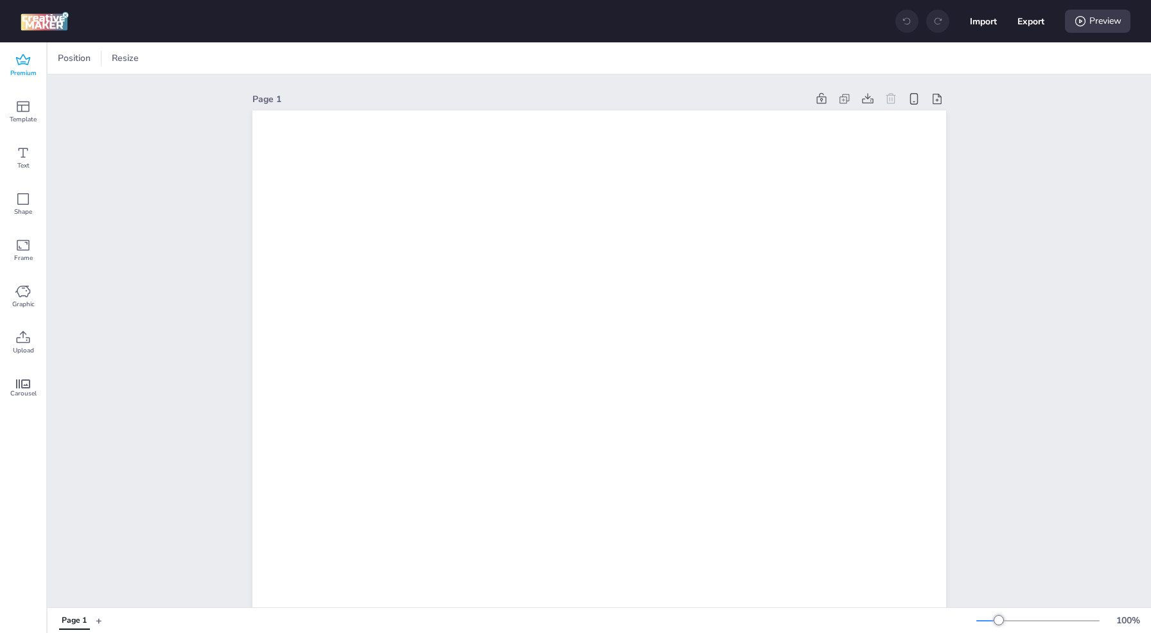
drag, startPoint x: 26, startPoint y: 68, endPoint x: 42, endPoint y: 73, distance: 16.7
click at [26, 68] on span "Premium" at bounding box center [23, 73] width 26 height 10
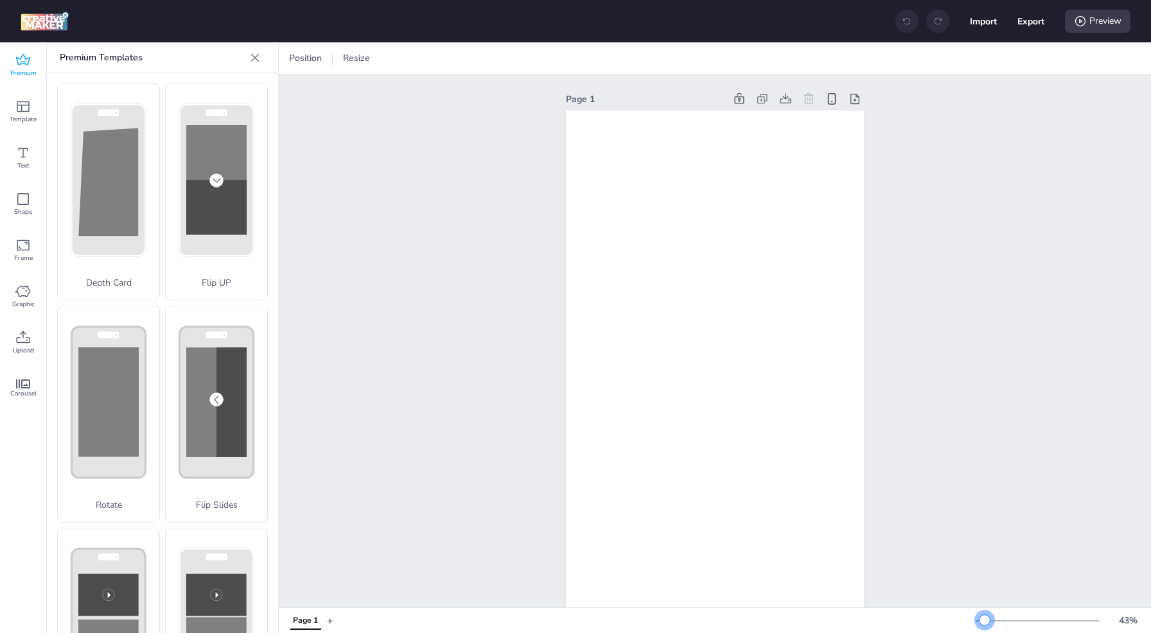
drag, startPoint x: 997, startPoint y: 619, endPoint x: 985, endPoint y: 617, distance: 12.3
click at [985, 617] on div at bounding box center [985, 620] width 10 height 10
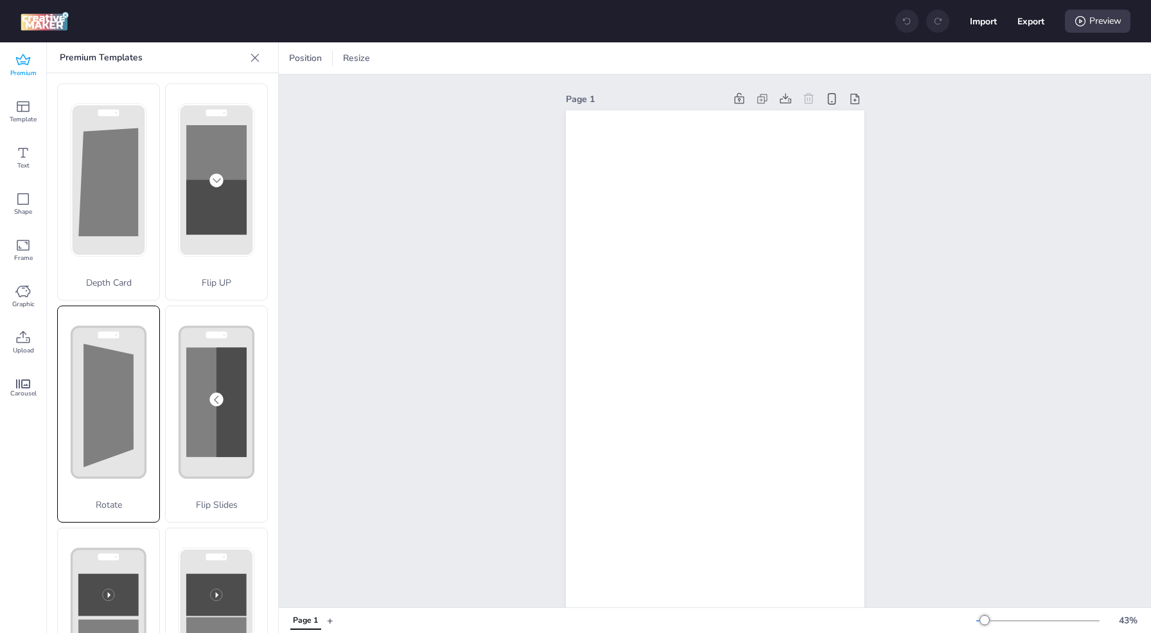
click at [125, 396] on div "Rotate" at bounding box center [108, 414] width 103 height 217
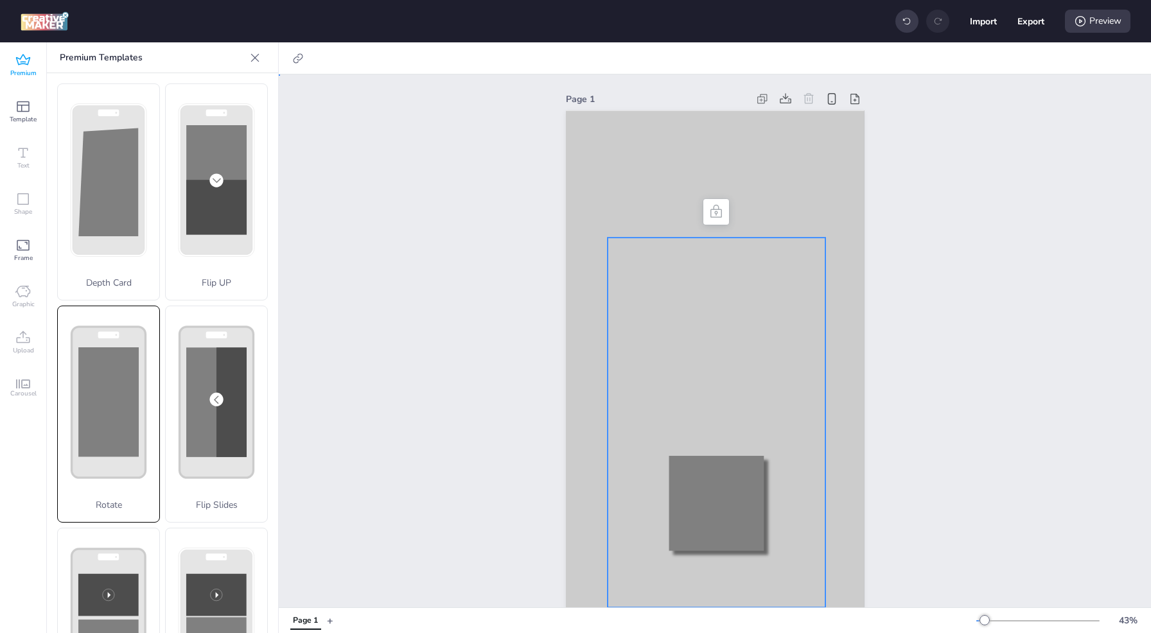
click at [722, 369] on div at bounding box center [717, 423] width 218 height 370
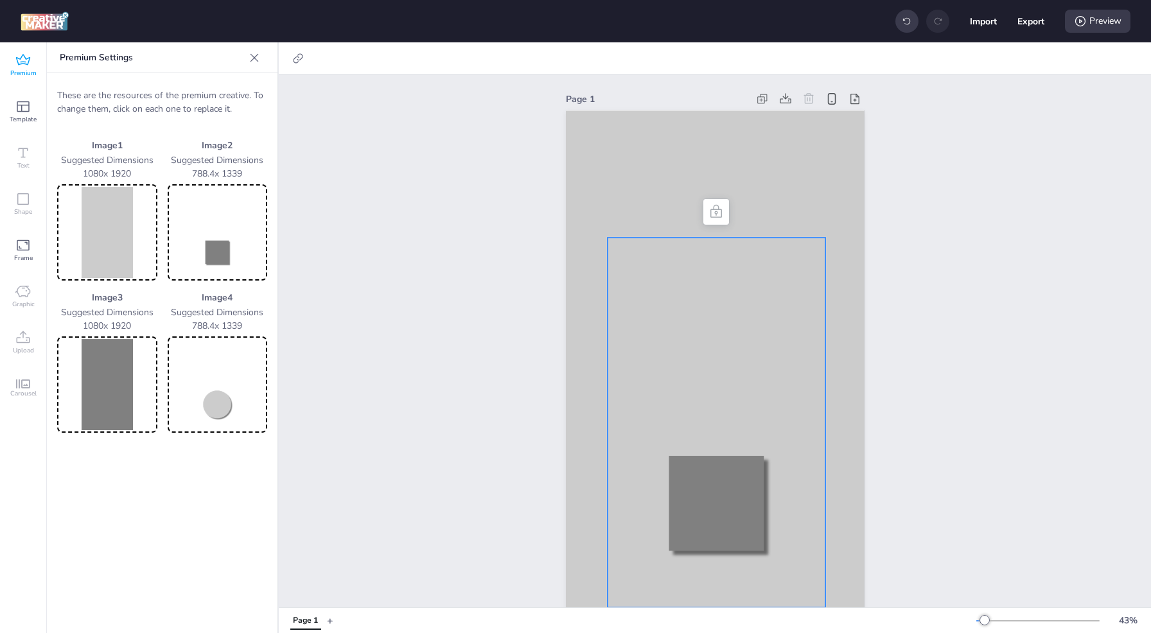
click at [719, 370] on div at bounding box center [717, 423] width 218 height 370
click at [95, 378] on img at bounding box center [107, 384] width 95 height 91
click at [128, 220] on img at bounding box center [107, 232] width 95 height 91
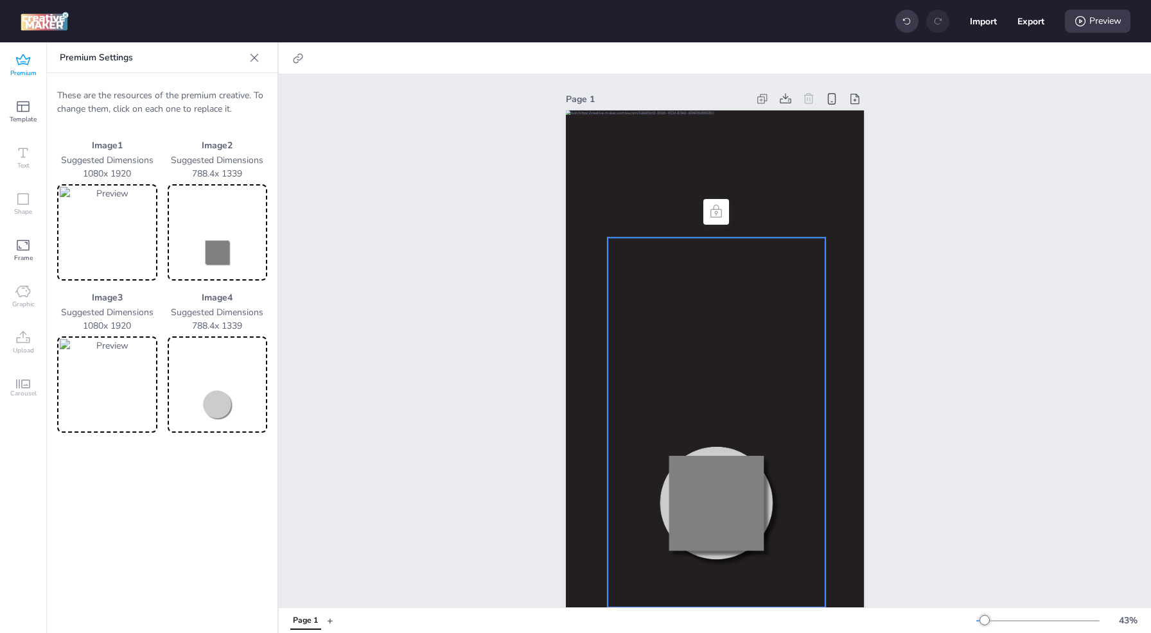
click at [226, 360] on img at bounding box center [217, 384] width 95 height 91
click at [1095, 25] on div "Preview" at bounding box center [1098, 21] width 66 height 23
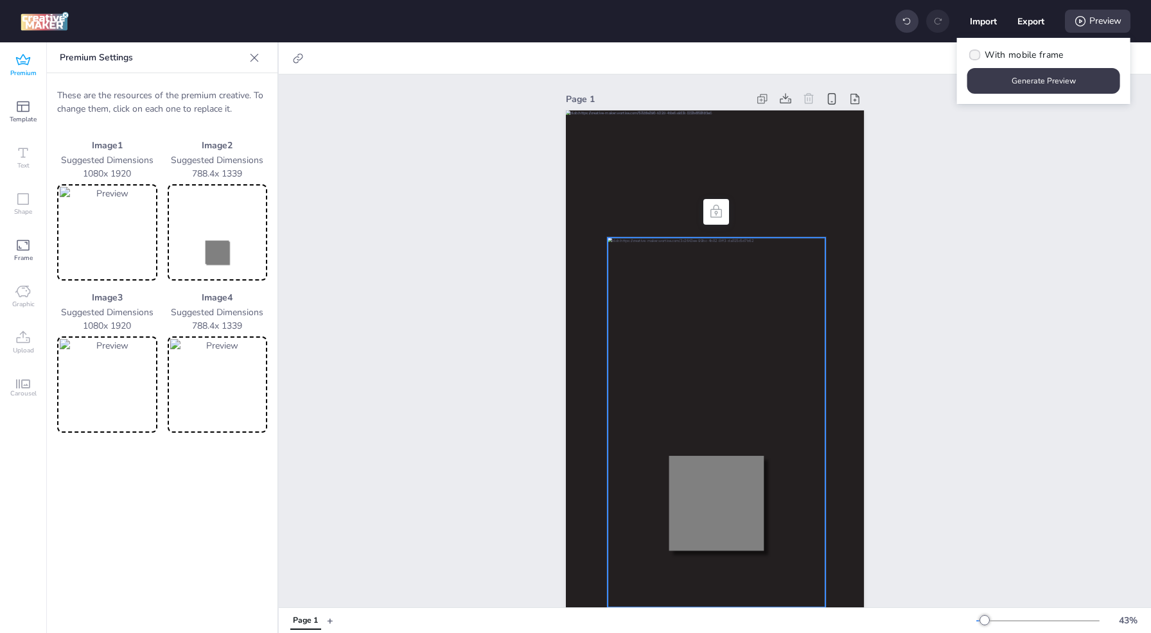
click at [1039, 55] on span "With mobile frame" at bounding box center [1024, 54] width 78 height 13
click at [977, 56] on input "With mobile frame" at bounding box center [973, 60] width 8 height 8
checkbox input "true"
click at [1036, 78] on button "Generate Preview" at bounding box center [1043, 81] width 153 height 26
